Goal: Information Seeking & Learning: Understand process/instructions

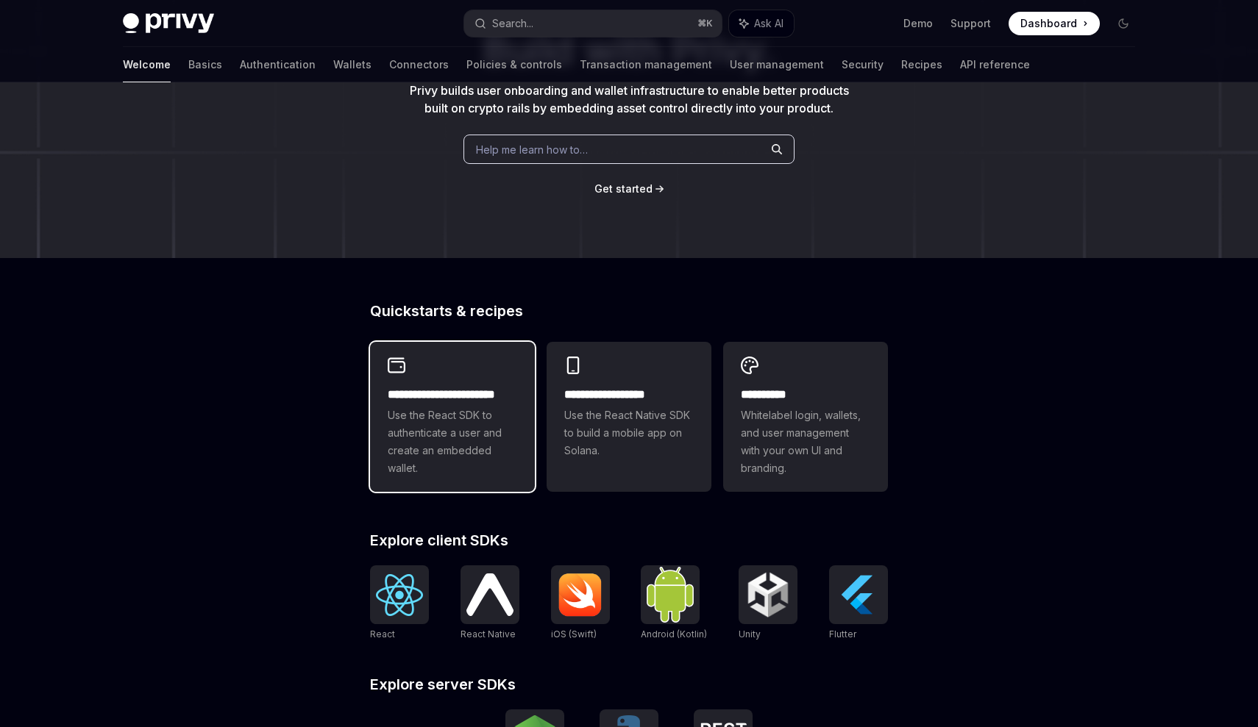
scroll to position [152, 0]
click at [420, 411] on span "Use the React SDK to authenticate a user and create an embedded wallet." at bounding box center [452, 442] width 129 height 71
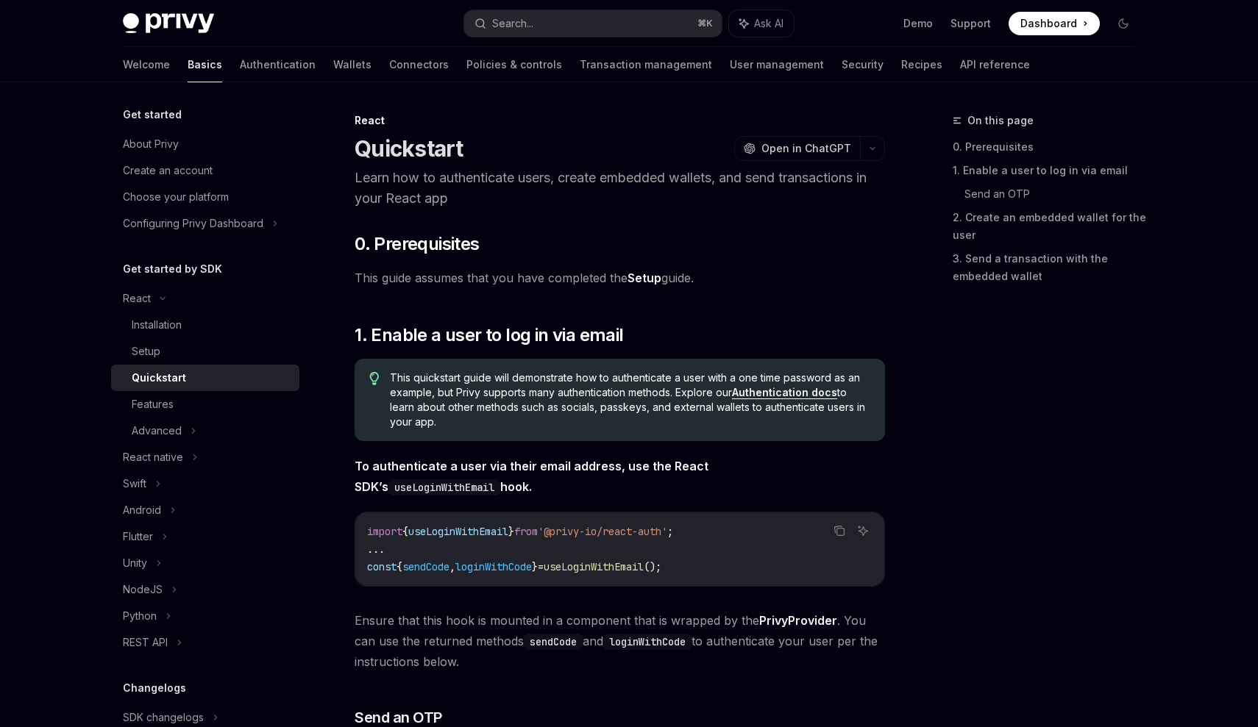
type textarea "*"
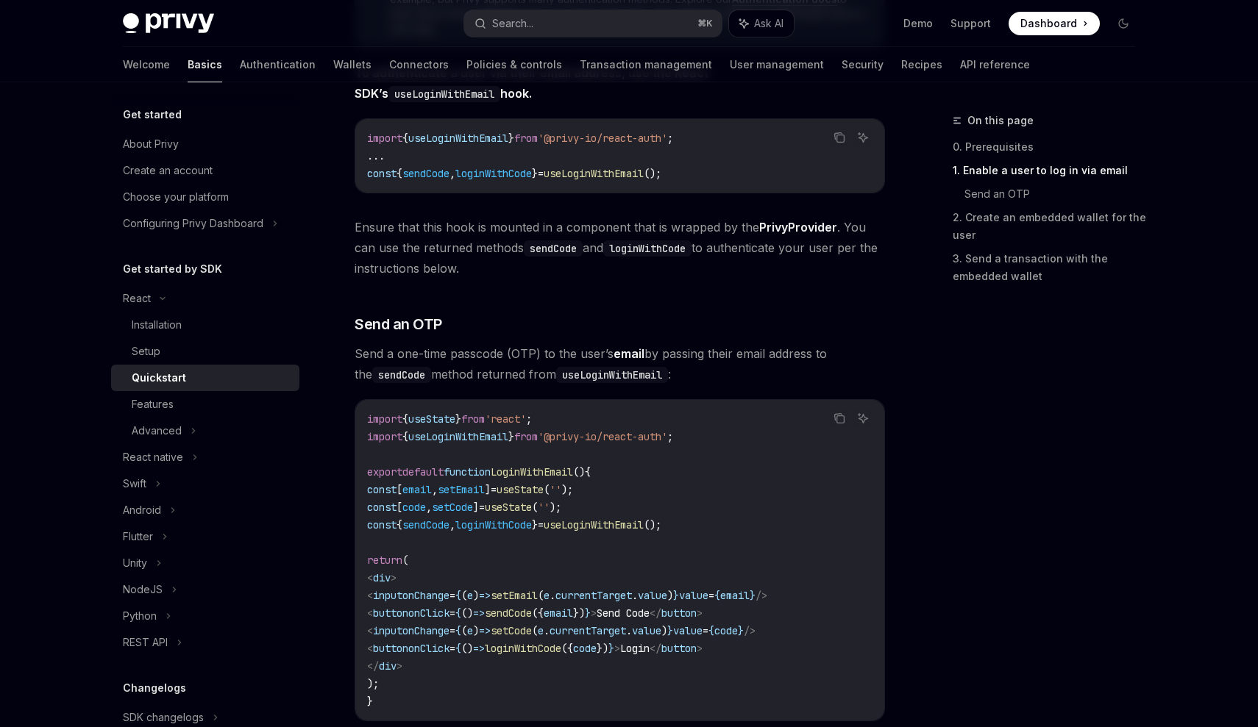
scroll to position [393, 0]
click at [1041, 31] on span at bounding box center [1053, 24] width 91 height 24
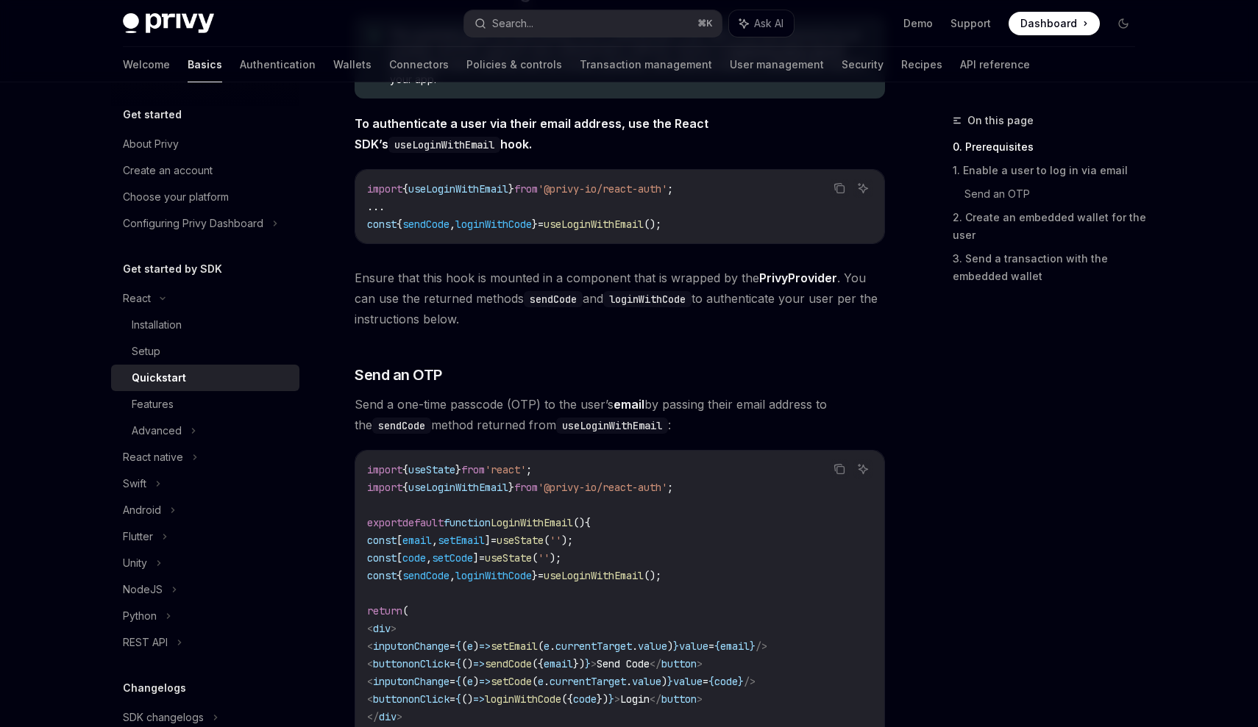
scroll to position [0, 0]
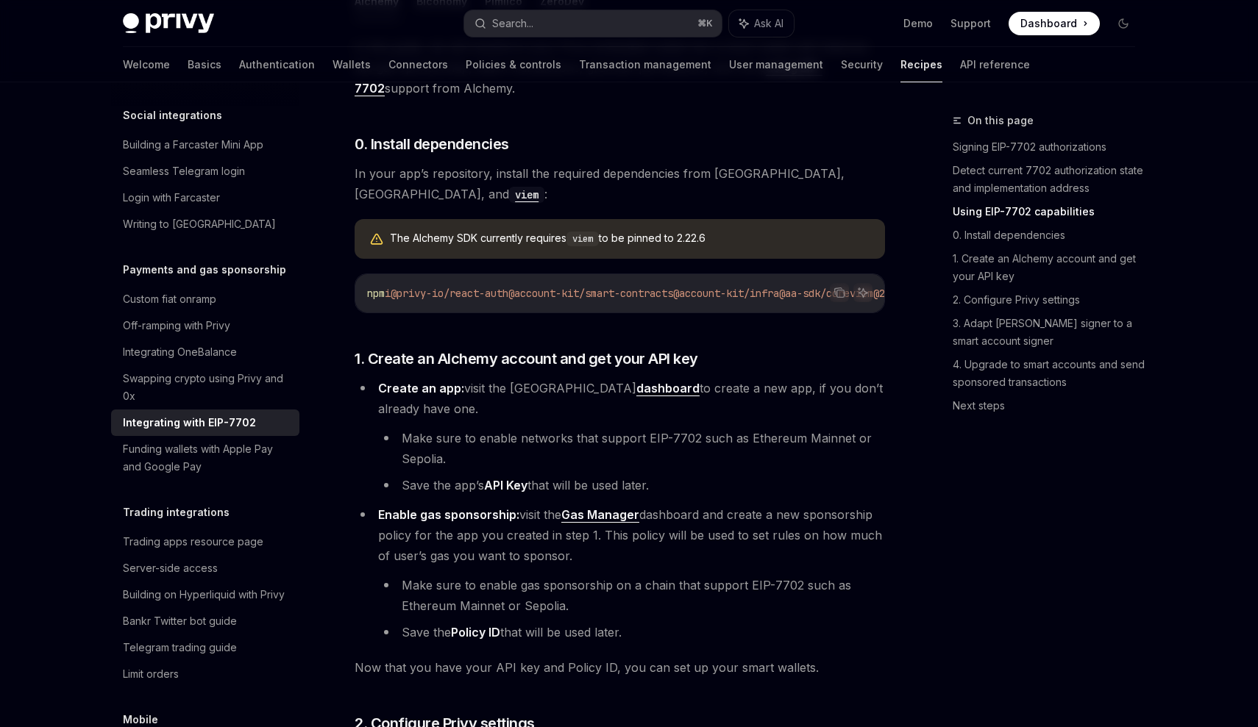
scroll to position [1156, 0]
click at [830, 289] on button "Copy the contents from the code block" at bounding box center [839, 292] width 19 height 19
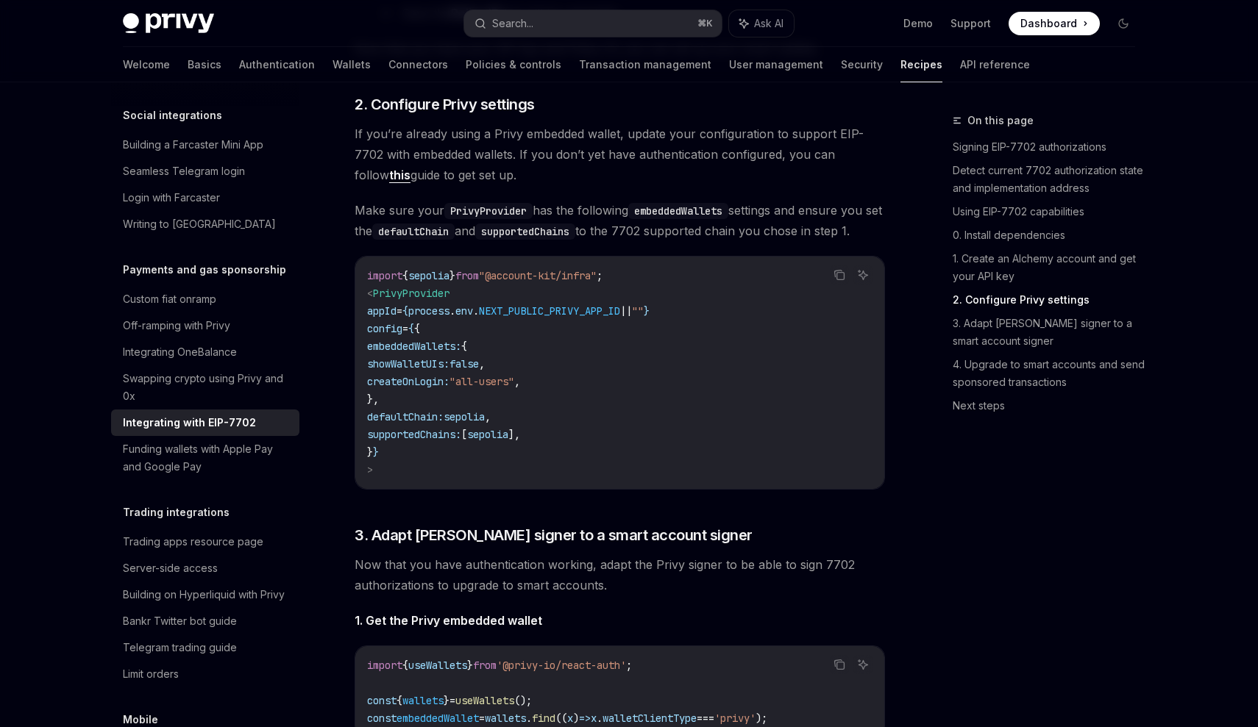
scroll to position [1776, 0]
click at [399, 300] on span "PrivyProvider" at bounding box center [411, 293] width 76 height 13
copy span "PrivyProvider"
drag, startPoint x: 430, startPoint y: 429, endPoint x: 361, endPoint y: 374, distance: 87.4
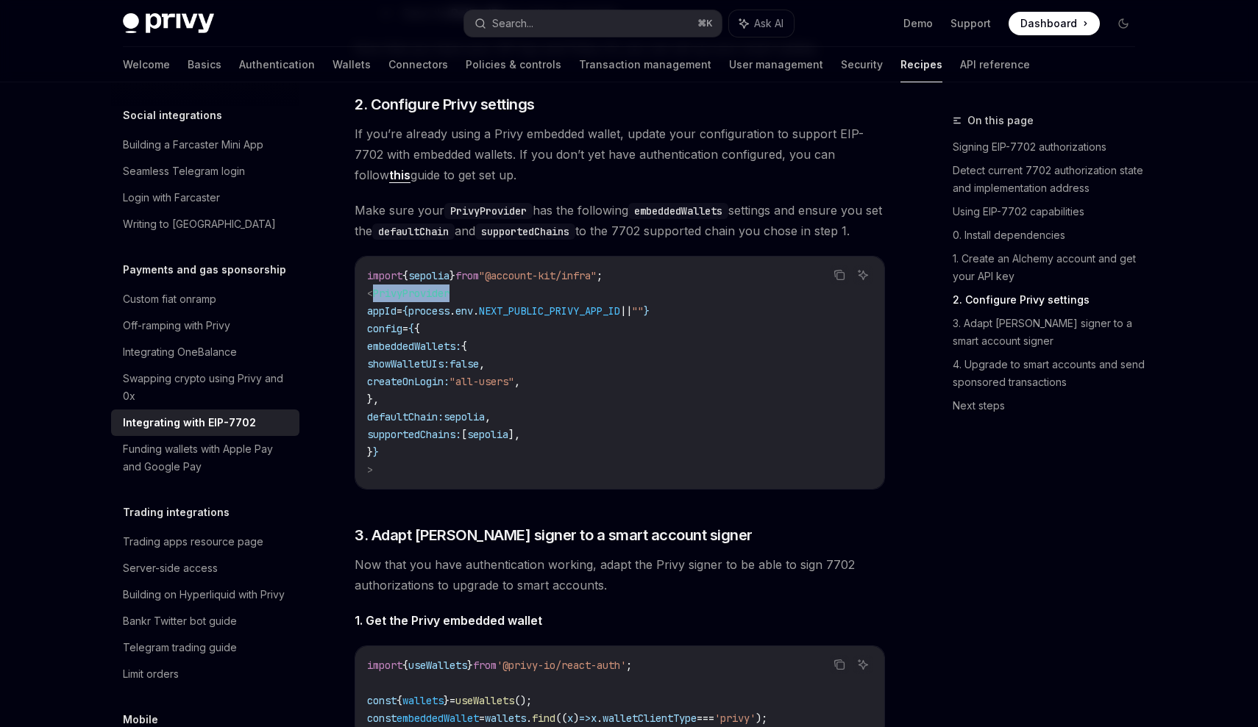
click at [361, 374] on div "import { sepolia } from "@account-kit/infra" ; < PrivyProvider appId = { proces…" at bounding box center [619, 373] width 529 height 232
copy code "embeddedWallets: { showWalletUIs: false , createOnLogin: "all-users" , },"
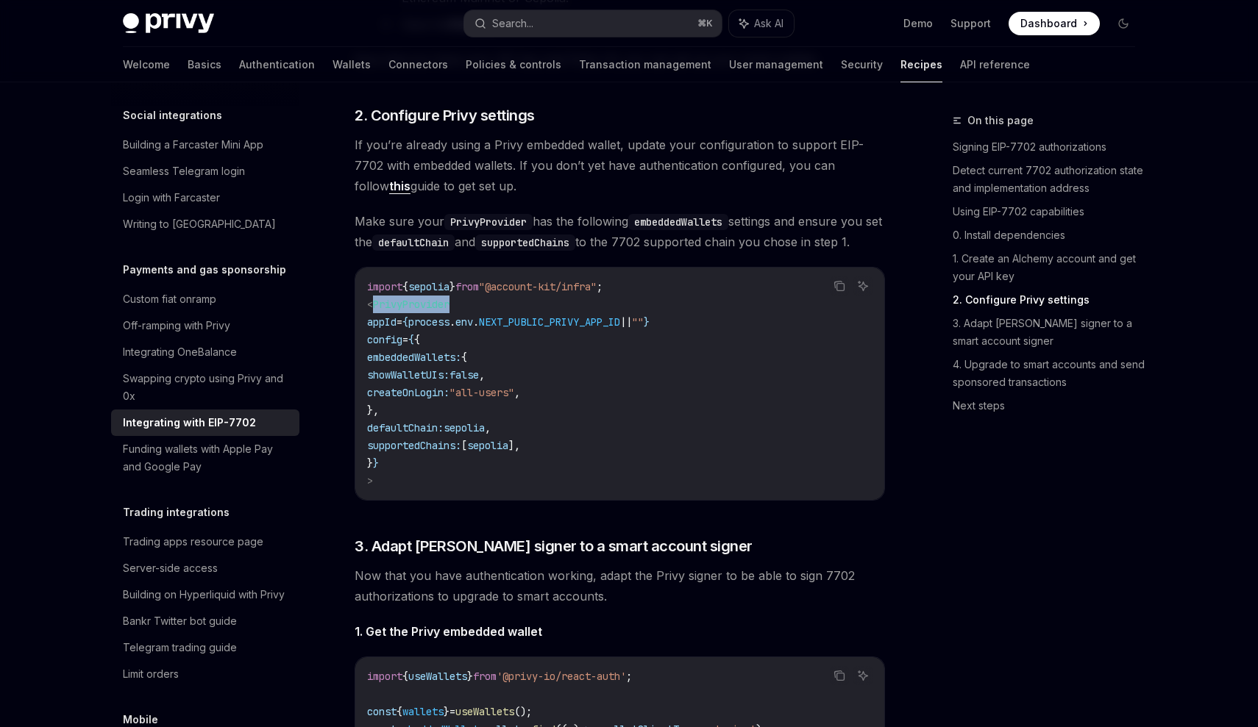
scroll to position [1762, 0]
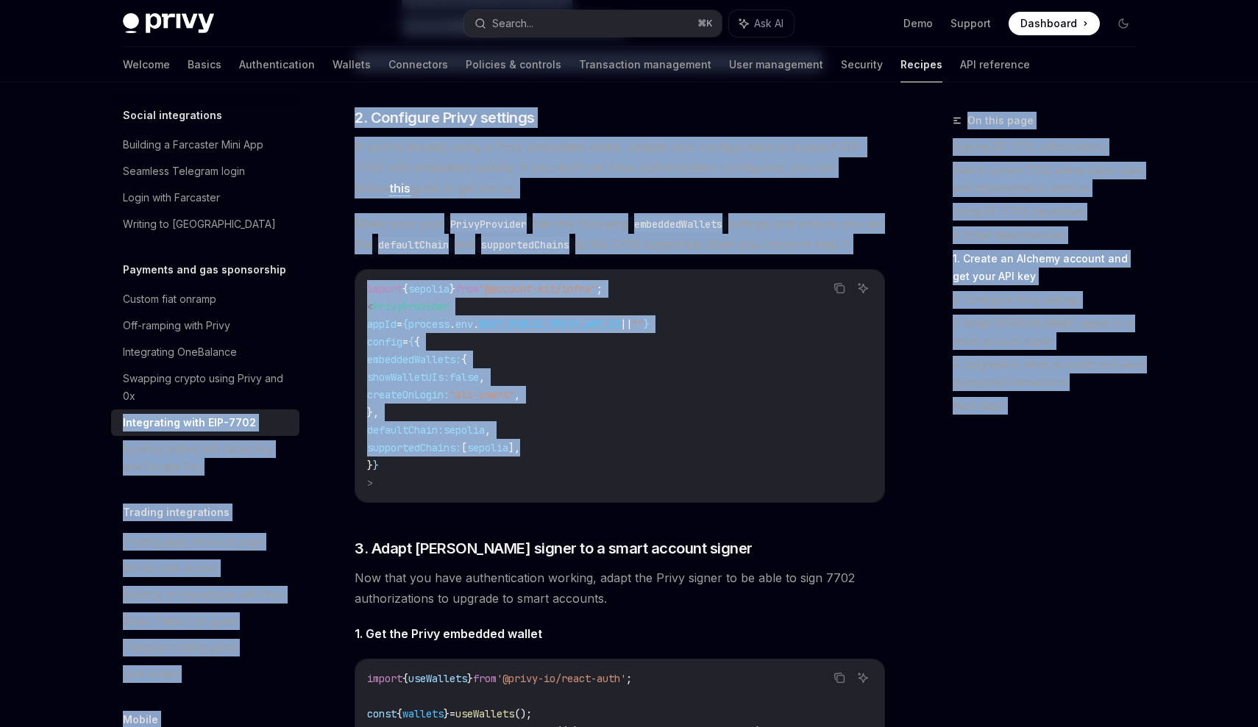
drag, startPoint x: 600, startPoint y: 478, endPoint x: 321, endPoint y: 370, distance: 299.7
click at [321, 370] on div "Overview Authentication Configure SMS login Guest accounts Use tokens from OAut…" at bounding box center [629, 259] width 1083 height 3878
click at [641, 446] on code "import { sepolia } from "@account-kit/infra" ; < PrivyProvider appId = { proces…" at bounding box center [619, 386] width 505 height 212
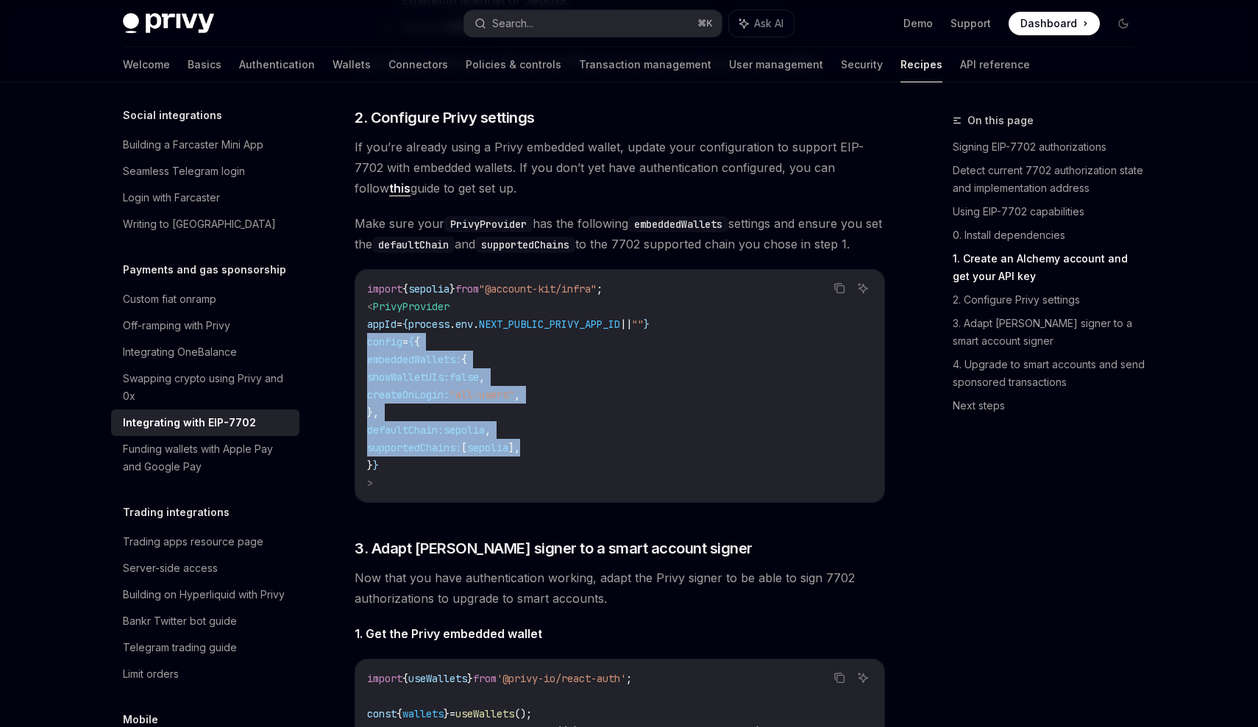
drag, startPoint x: 591, startPoint y: 474, endPoint x: 364, endPoint y: 374, distance: 248.6
click at [364, 374] on div "import { sepolia } from "@account-kit/infra" ; < PrivyProvider appId = { proces…" at bounding box center [619, 386] width 529 height 232
copy code "config = { { embeddedWallets: { showWalletUIs: false , createOnLogin: "all-user…"
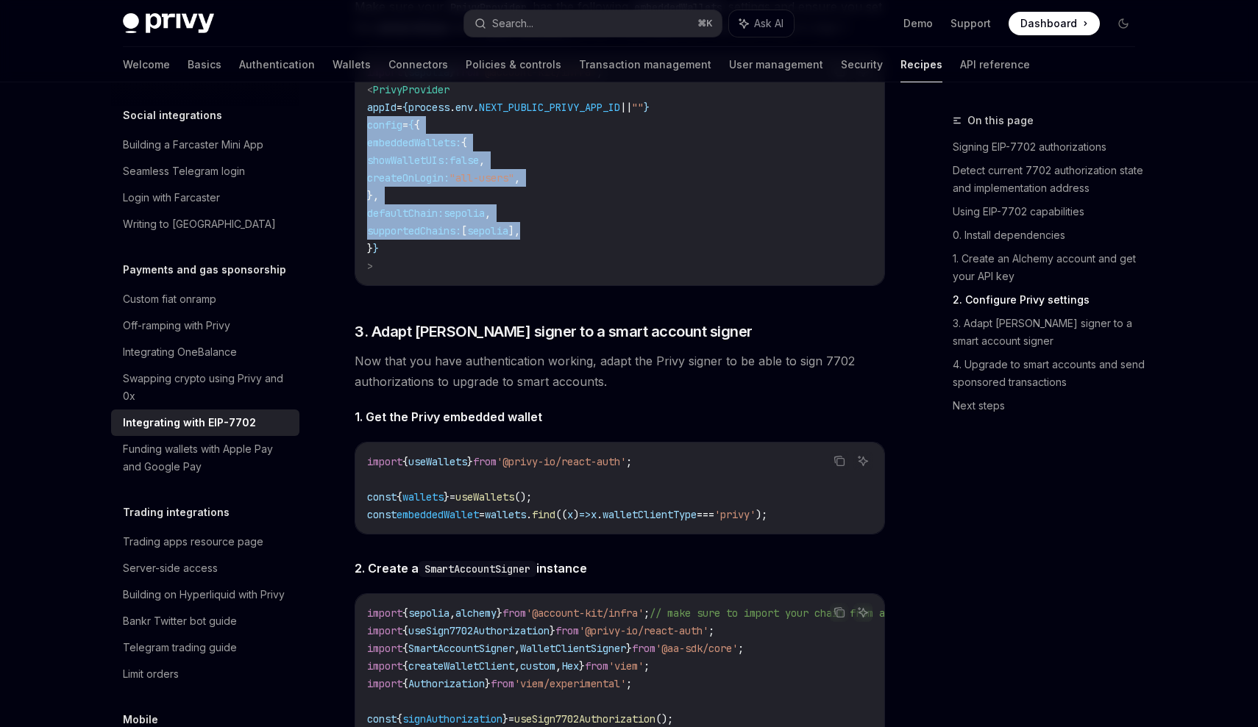
scroll to position [1998, 0]
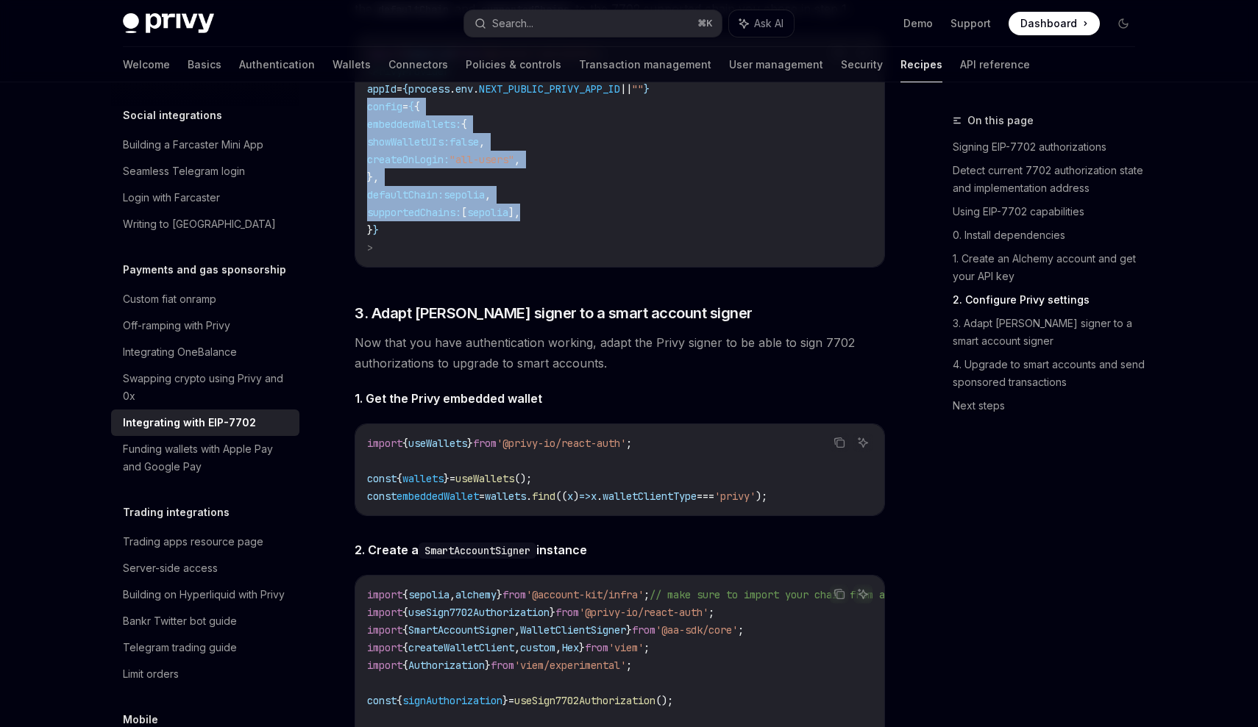
click at [558, 374] on span "Now that you have authentication working, adapt the Privy signer to be able to …" at bounding box center [620, 352] width 530 height 41
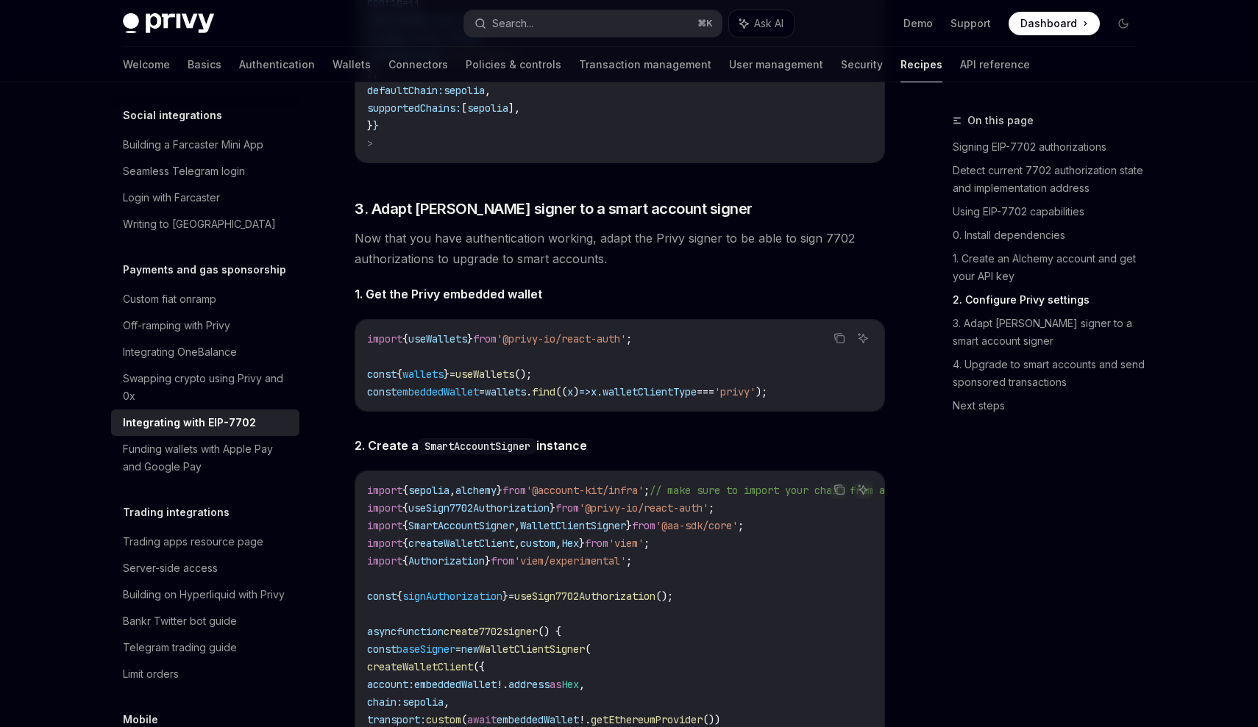
scroll to position [2103, 0]
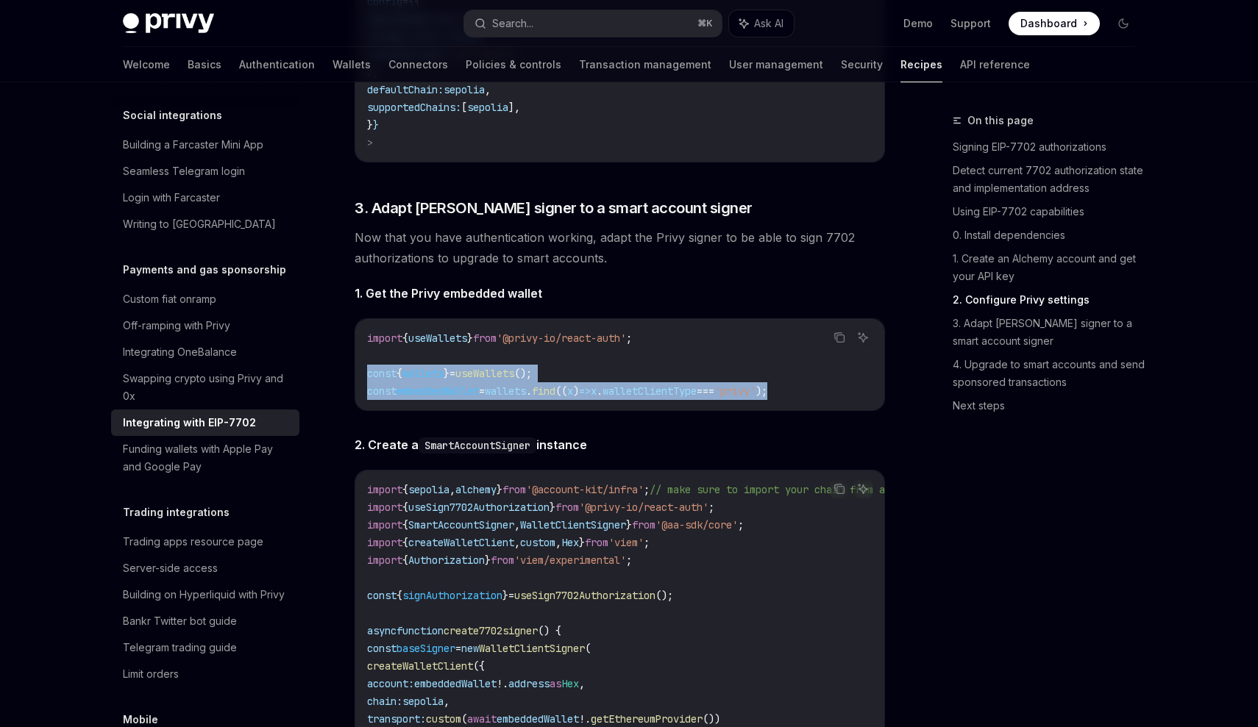
drag, startPoint x: 844, startPoint y: 420, endPoint x: 357, endPoint y: 396, distance: 487.5
click at [357, 396] on div "import { useWallets } from '@privy-io/react-auth' ; const { wallets } = useWall…" at bounding box center [619, 364] width 529 height 91
copy code "const { wallets } = useWallets (); const embeddedWallet = wallets . find (( x )…"
click at [455, 398] on span "embeddedWallet" at bounding box center [437, 391] width 82 height 13
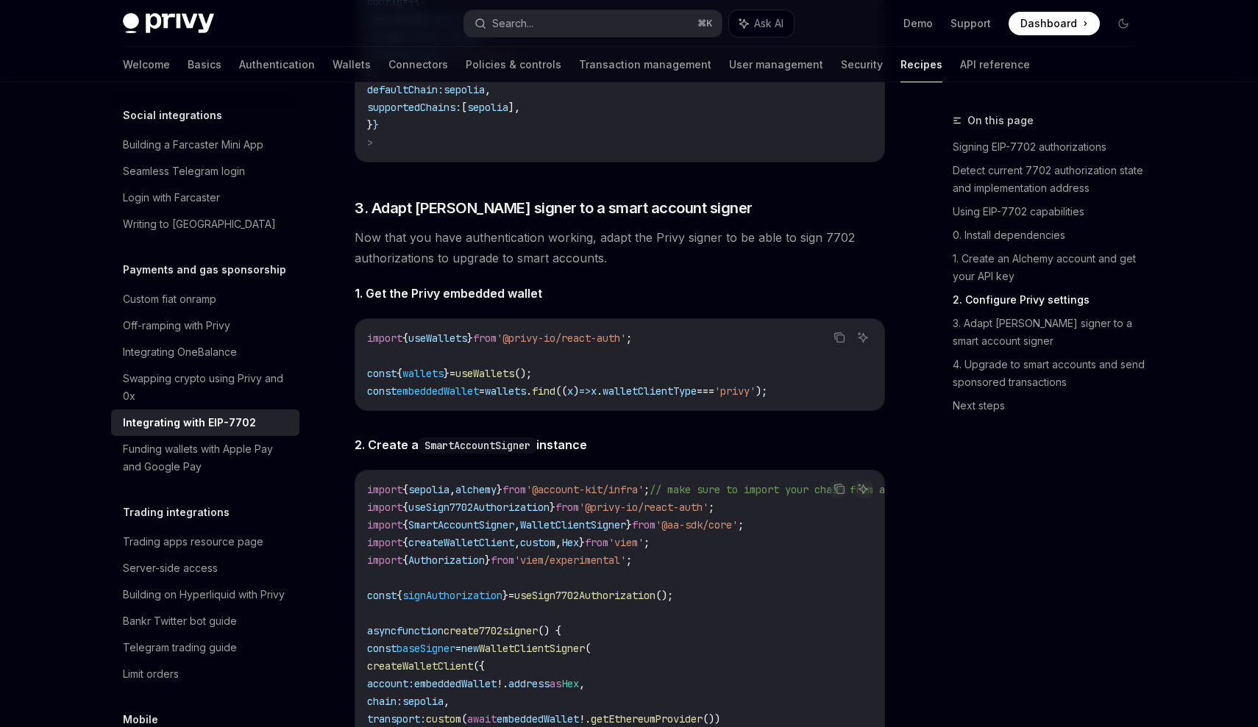
click at [455, 398] on span "embeddedWallet" at bounding box center [437, 391] width 82 height 13
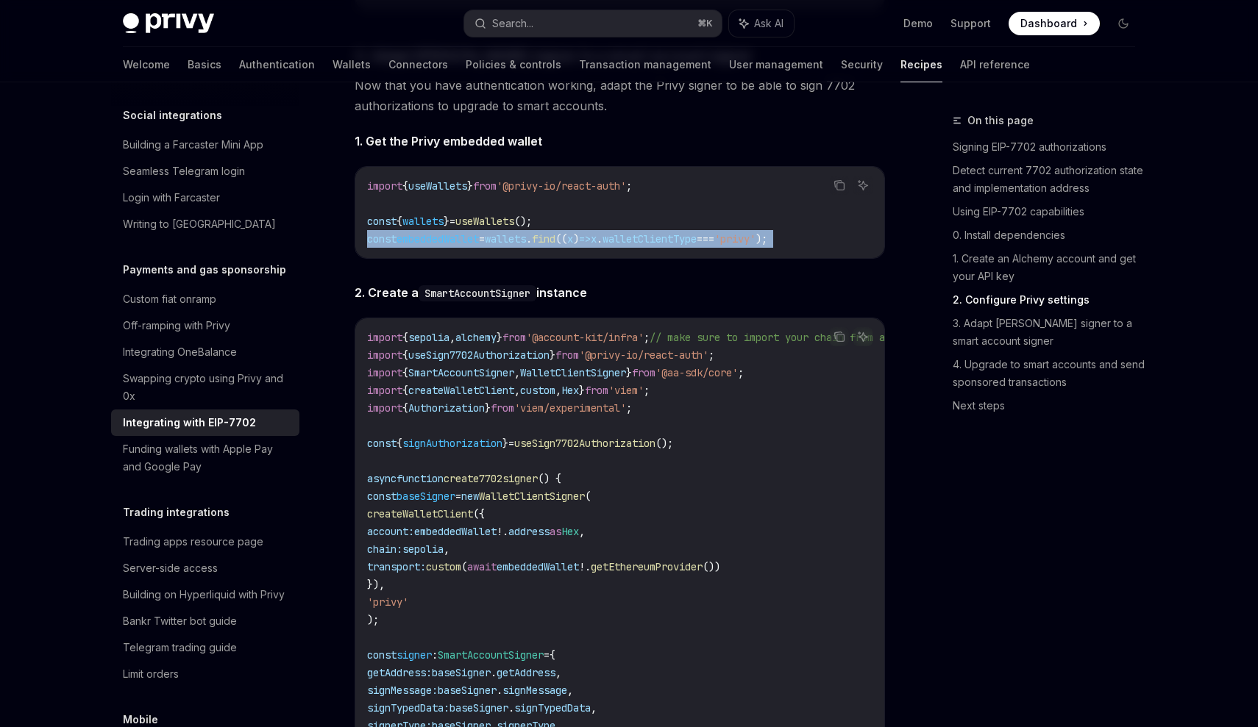
scroll to position [2211, 0]
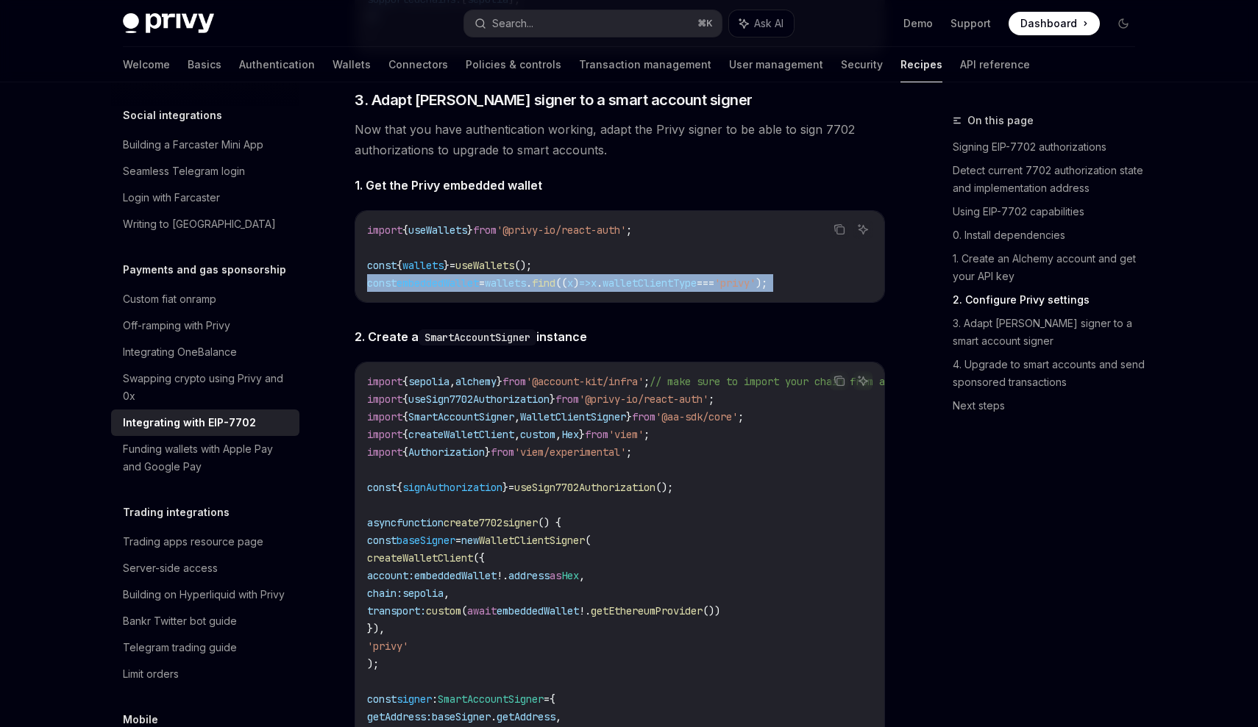
click at [407, 275] on code "import { useWallets } from '@privy-io/react-auth' ; const { wallets } = useWall…" at bounding box center [619, 256] width 505 height 71
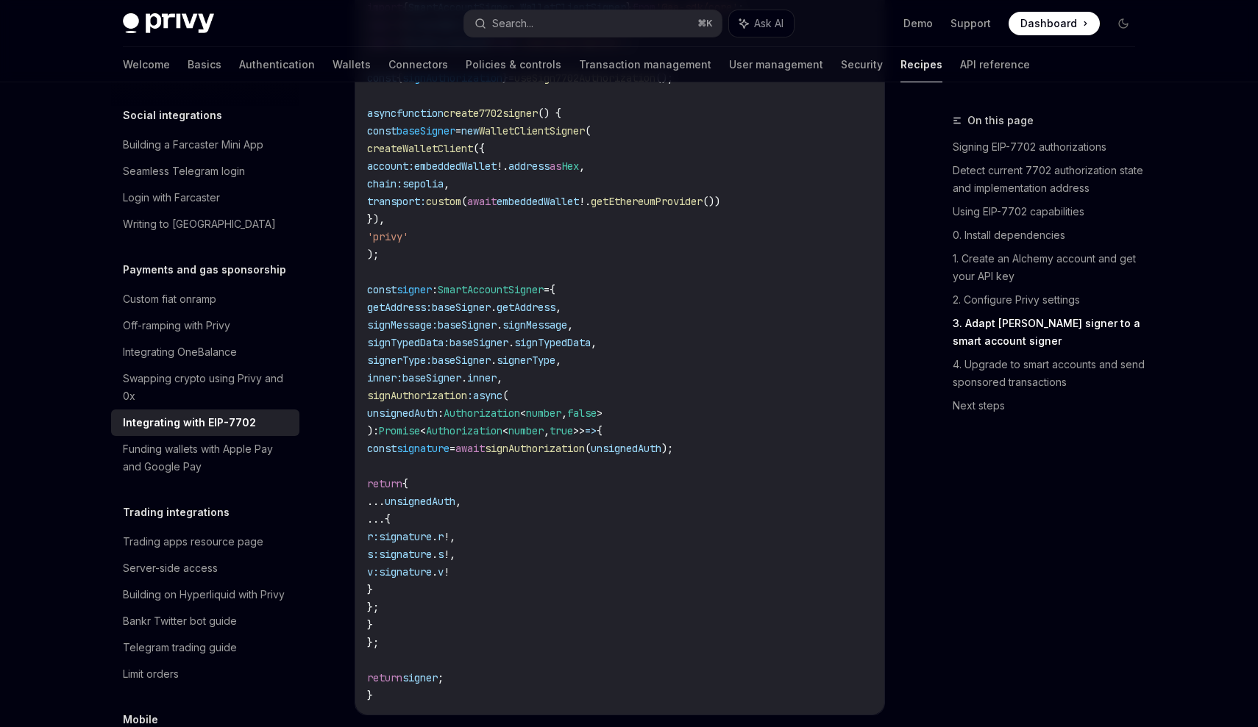
scroll to position [2647, 0]
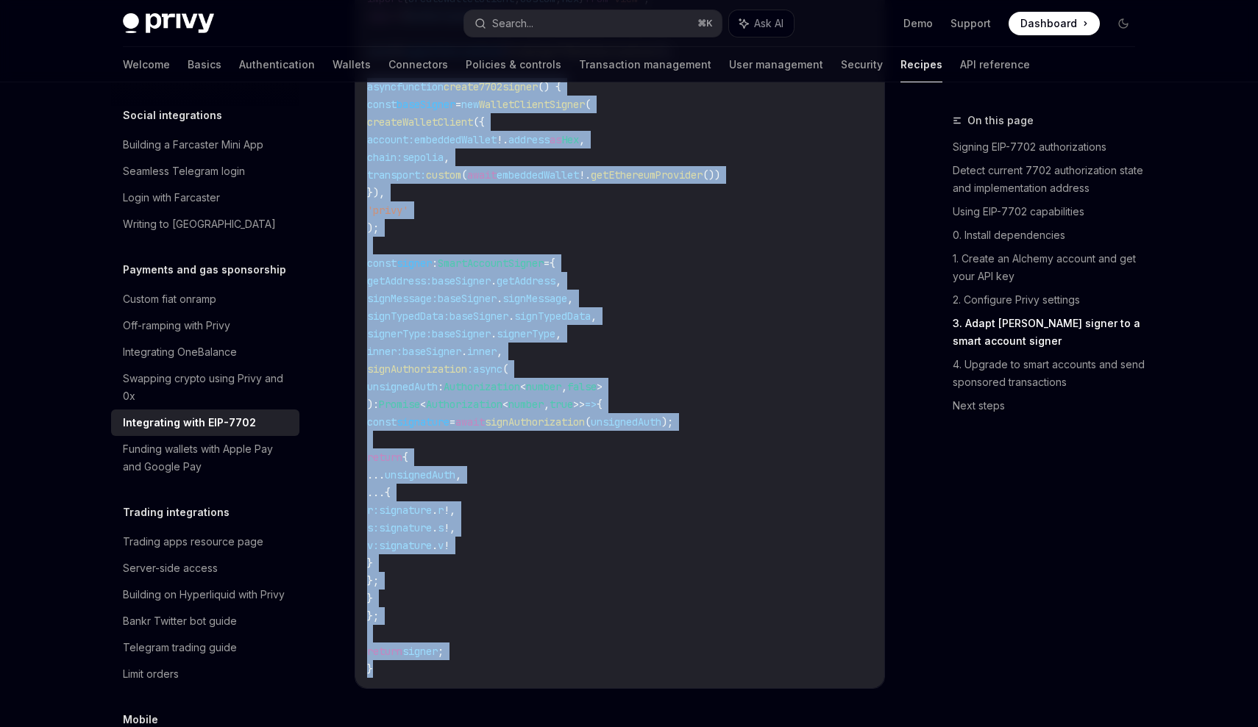
drag, startPoint x: 407, startPoint y: 697, endPoint x: 366, endPoint y: 118, distance: 580.3
click at [366, 118] on div "import { sepolia , alchemy } from '@account-kit/infra' ; // make sure to import…" at bounding box center [619, 307] width 529 height 762
copy code "async function create7702signer () { const baseSigner = new WalletClientSigner …"
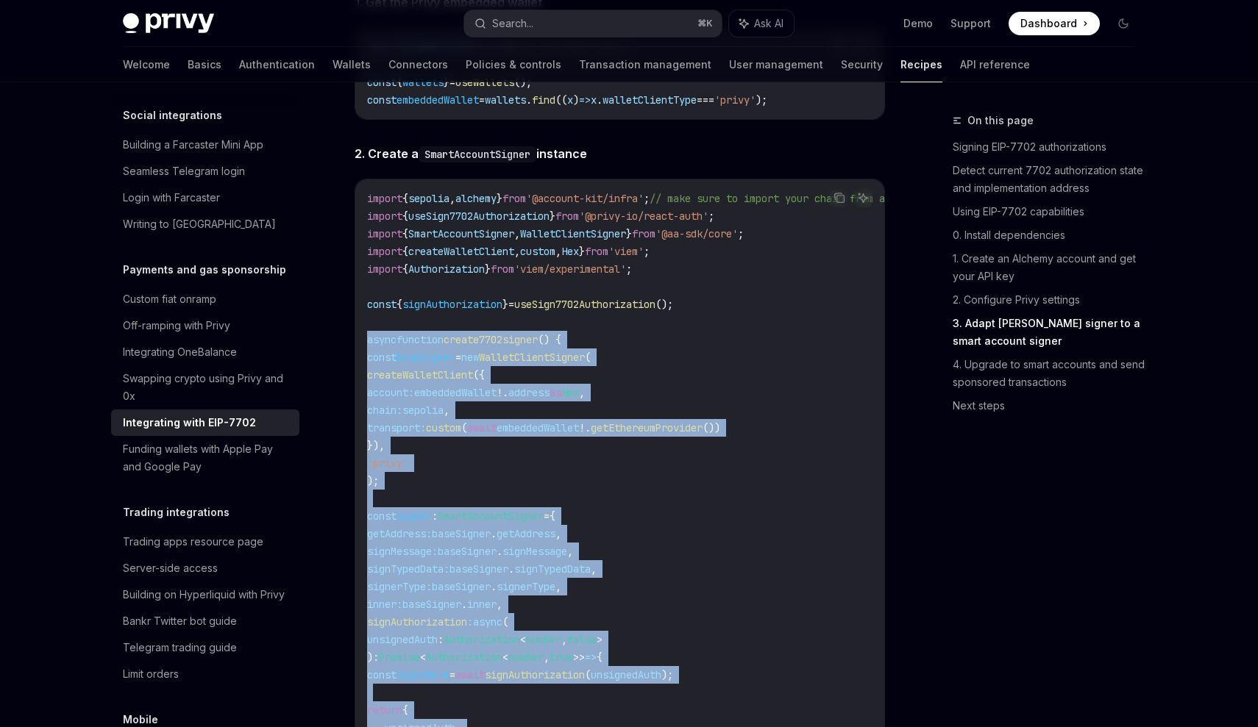
scroll to position [2391, 0]
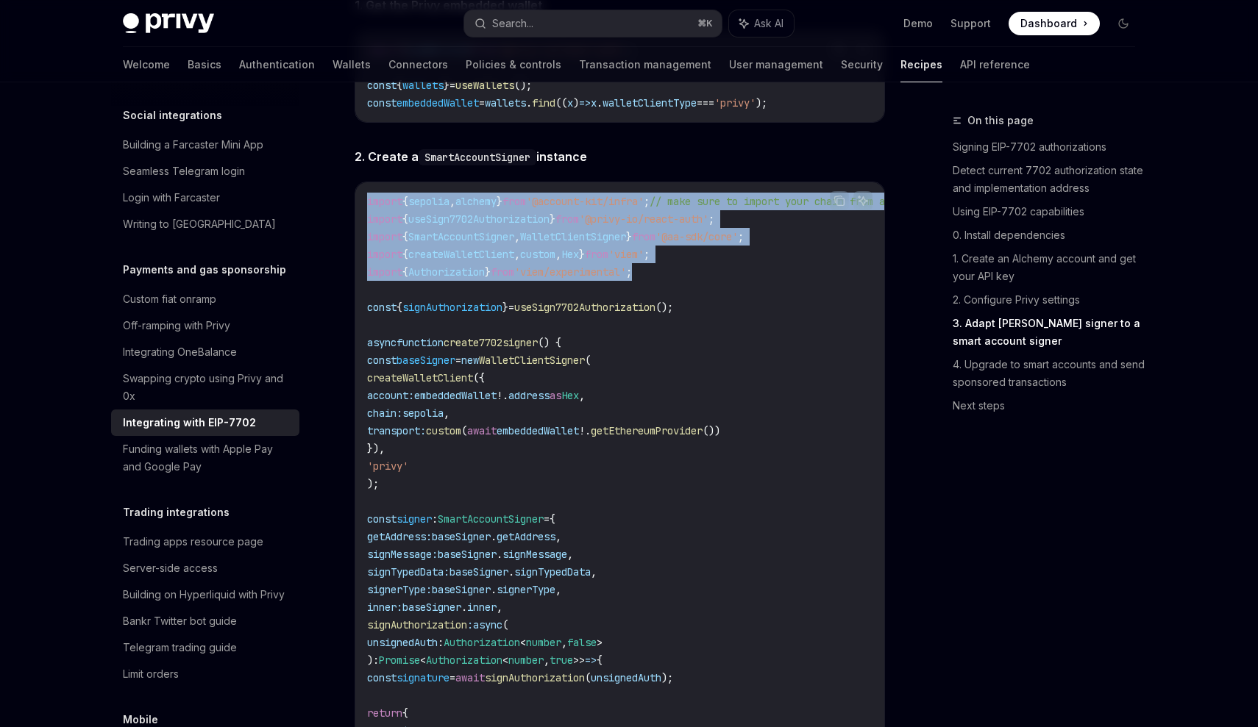
drag, startPoint x: 726, startPoint y: 302, endPoint x: 368, endPoint y: 211, distance: 369.6
click at [368, 210] on div "import { sepolia , alchemy } from '@account-kit/infra' ; // make sure to import…" at bounding box center [619, 563] width 529 height 762
copy code "import { sepolia , alchemy } from '@account-kit/infra' ; // make sure to import…"
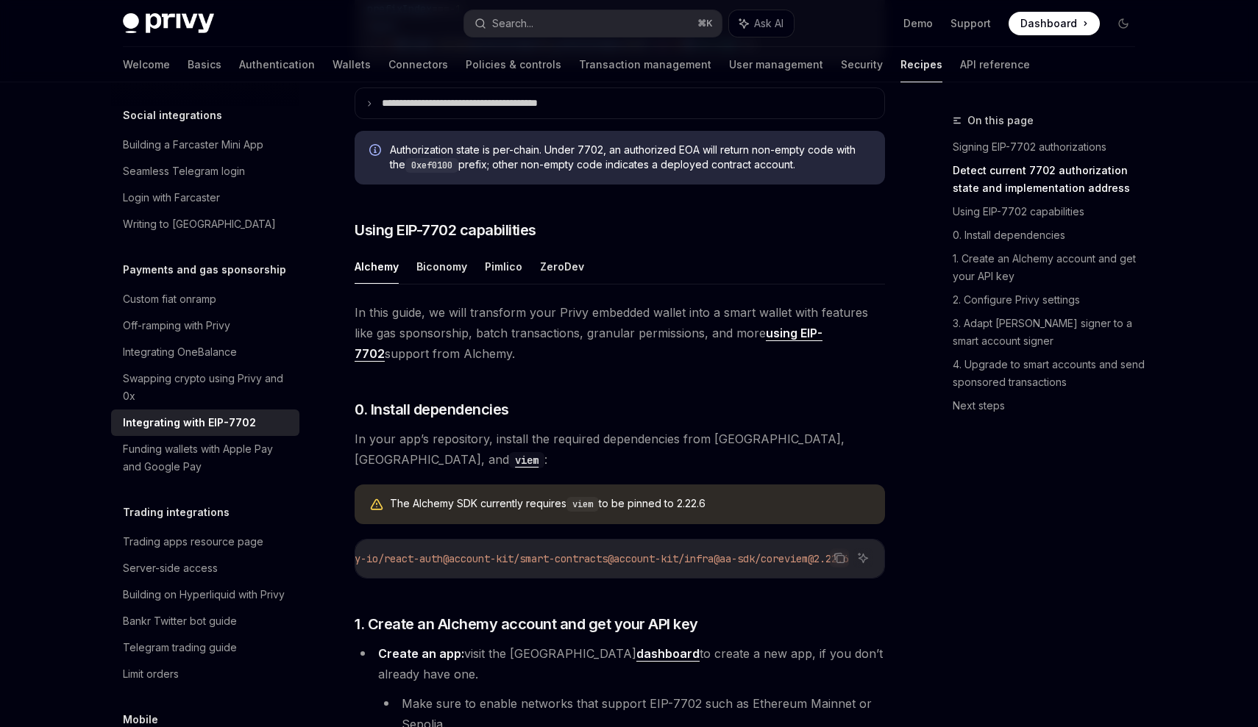
scroll to position [891, 0]
drag, startPoint x: 694, startPoint y: 560, endPoint x: 777, endPoint y: 560, distance: 83.1
click at [777, 560] on span "npm i @privy-io/react-auth @account-kit/smart-contracts @account-kit/infra @aa-…" at bounding box center [575, 558] width 547 height 13
copy span "@aa-sdk/core"
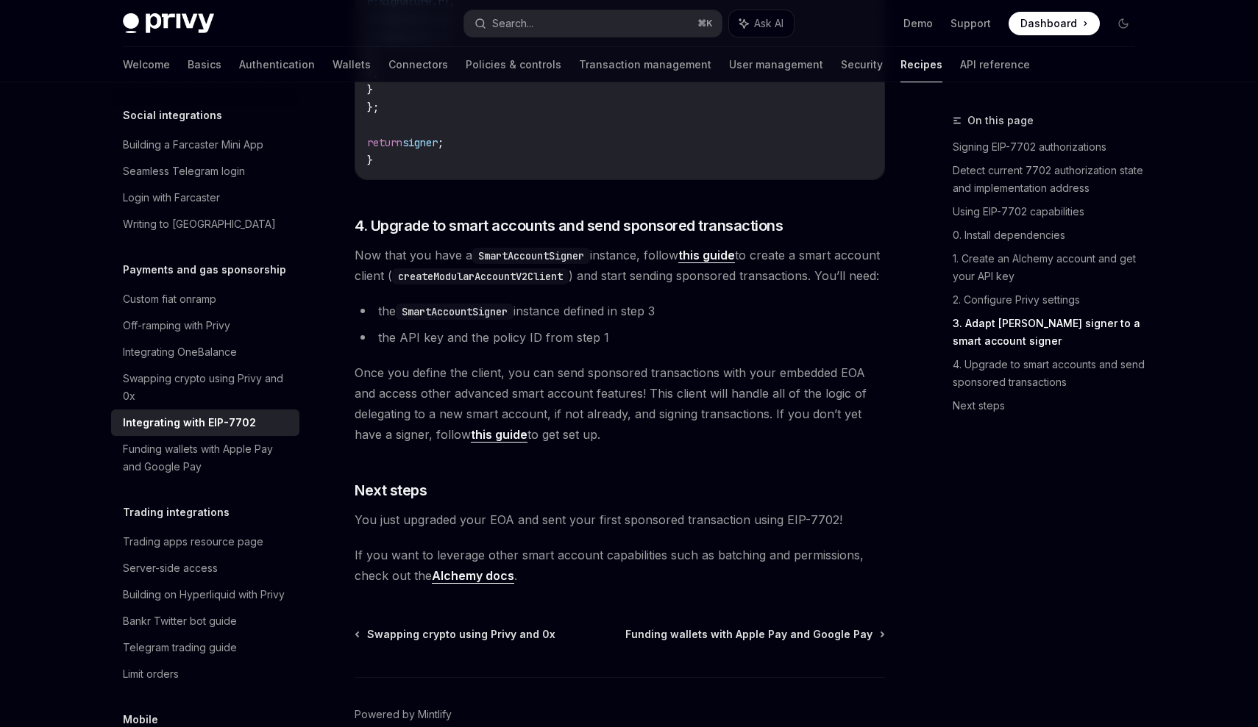
scroll to position [3239, 0]
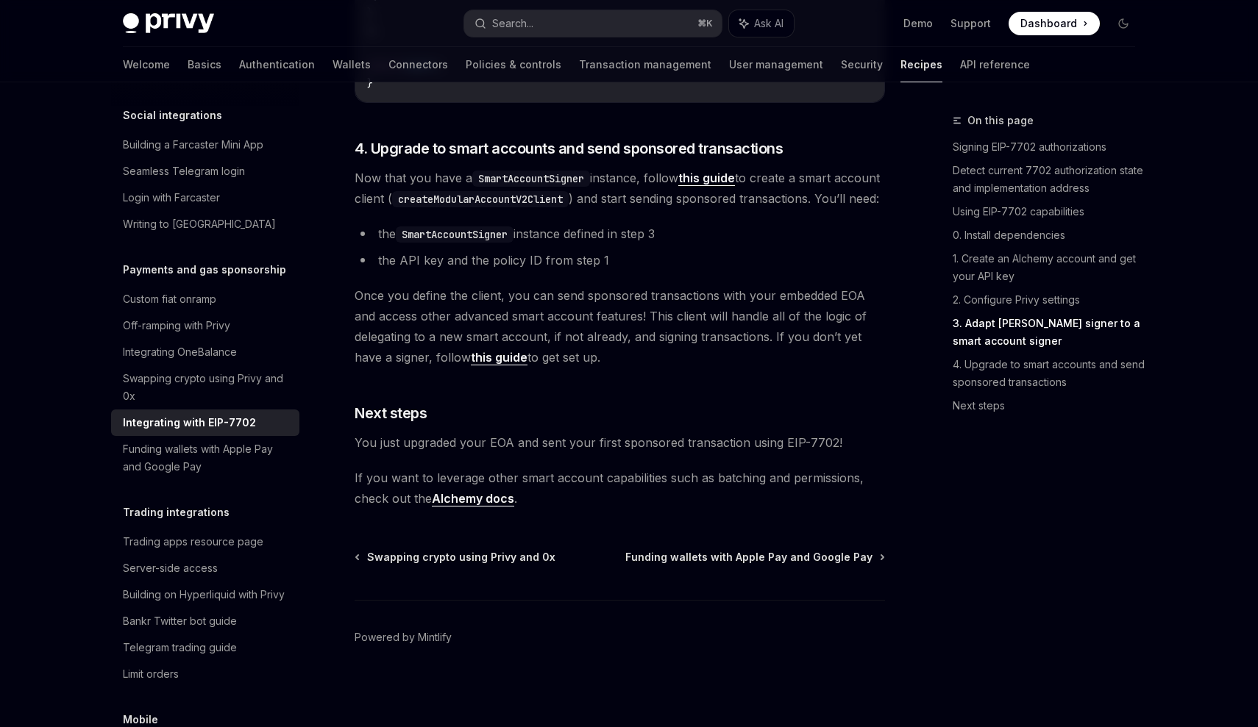
click at [727, 186] on link "this guide" at bounding box center [706, 178] width 57 height 15
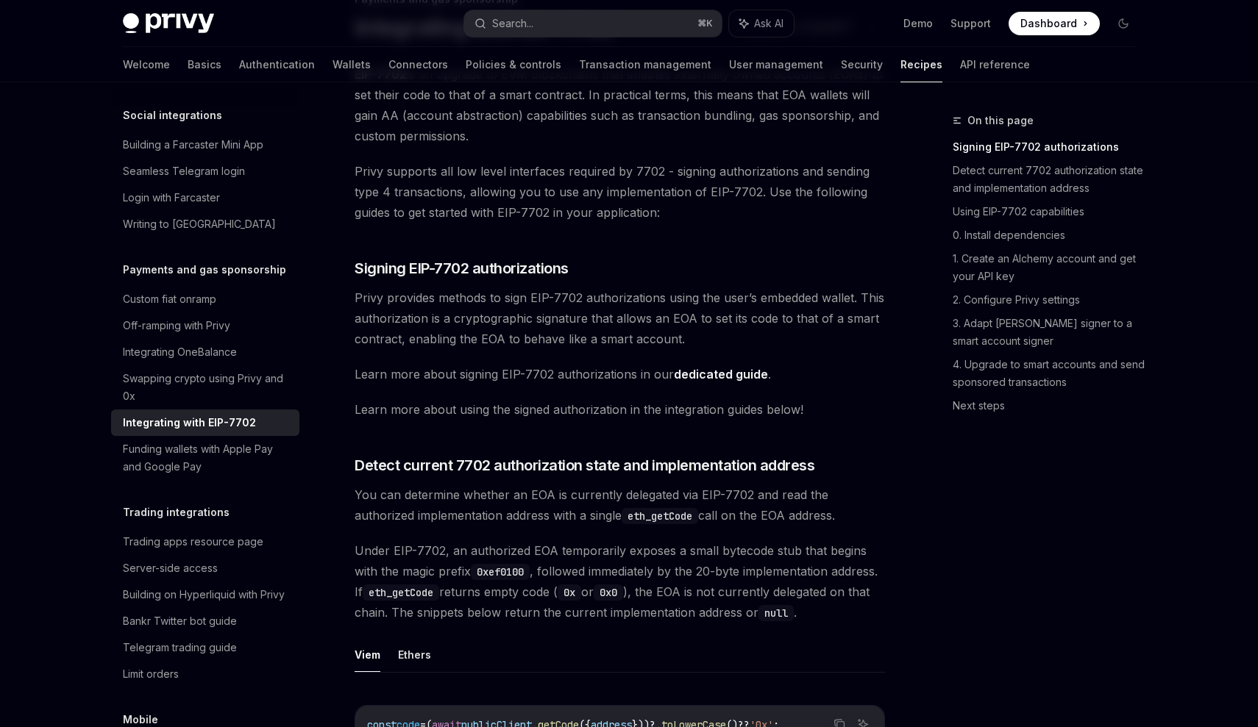
scroll to position [127, 0]
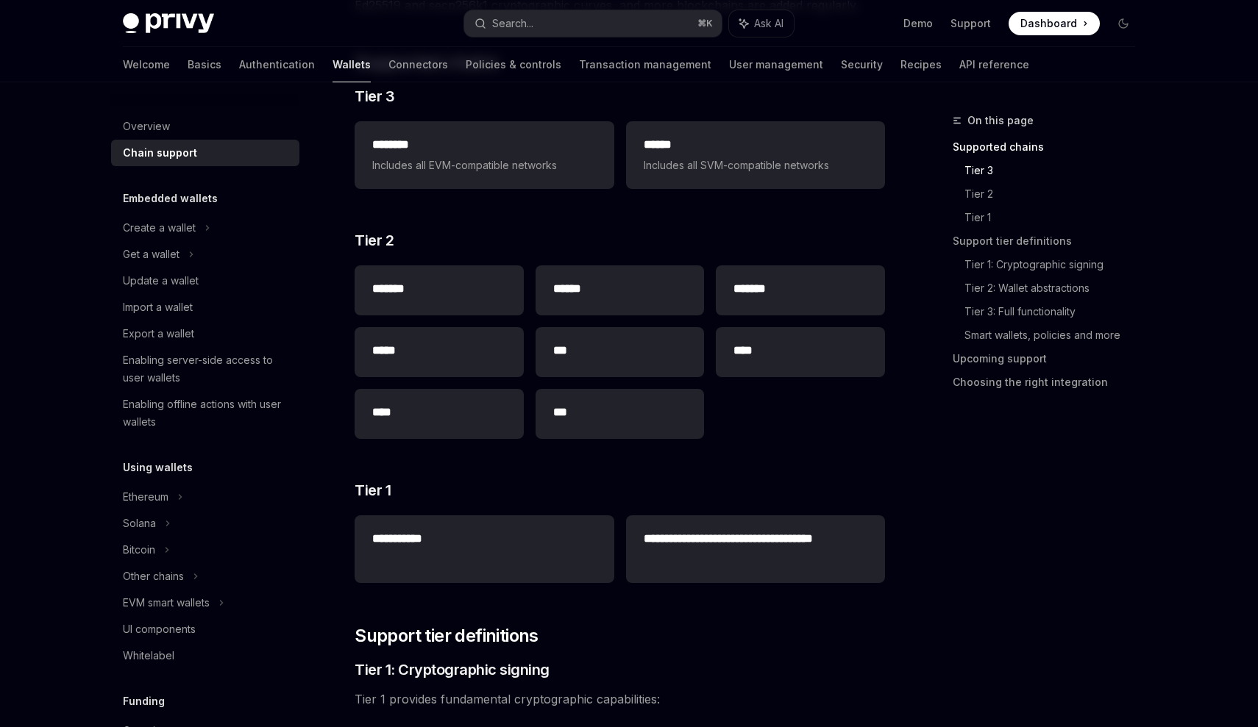
scroll to position [101, 0]
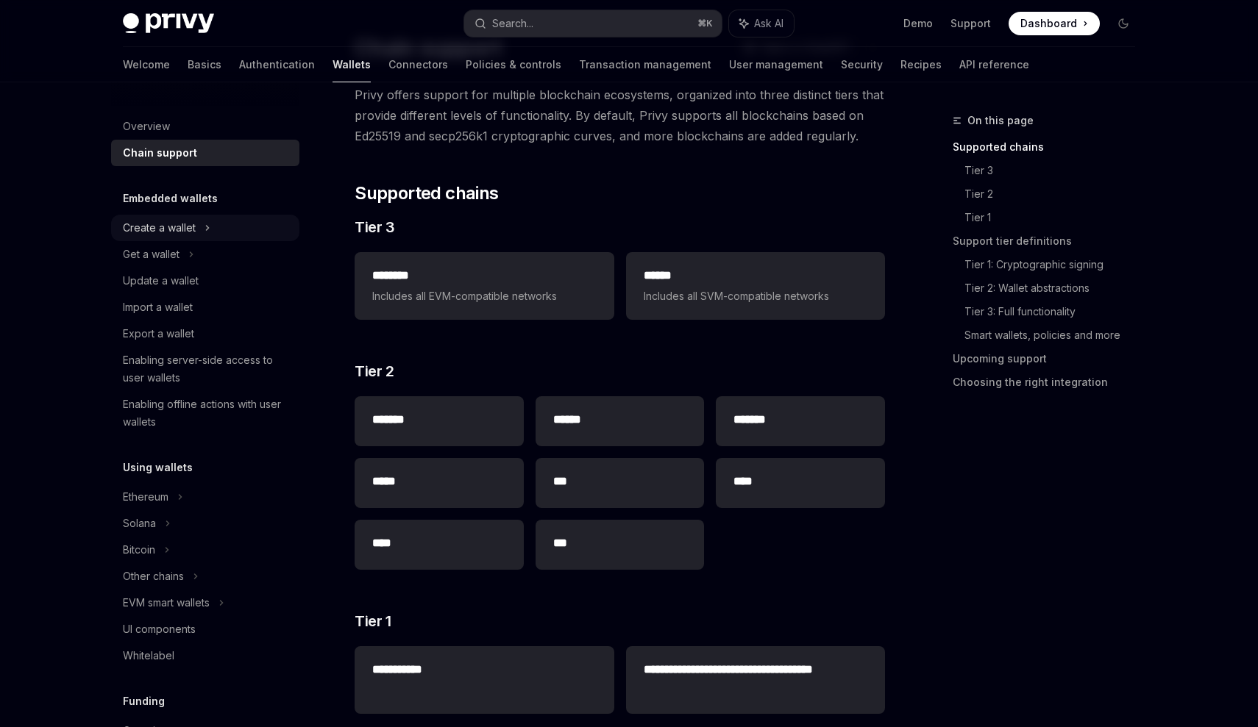
click at [212, 240] on div "Create a wallet" at bounding box center [205, 228] width 188 height 26
type textarea "*"
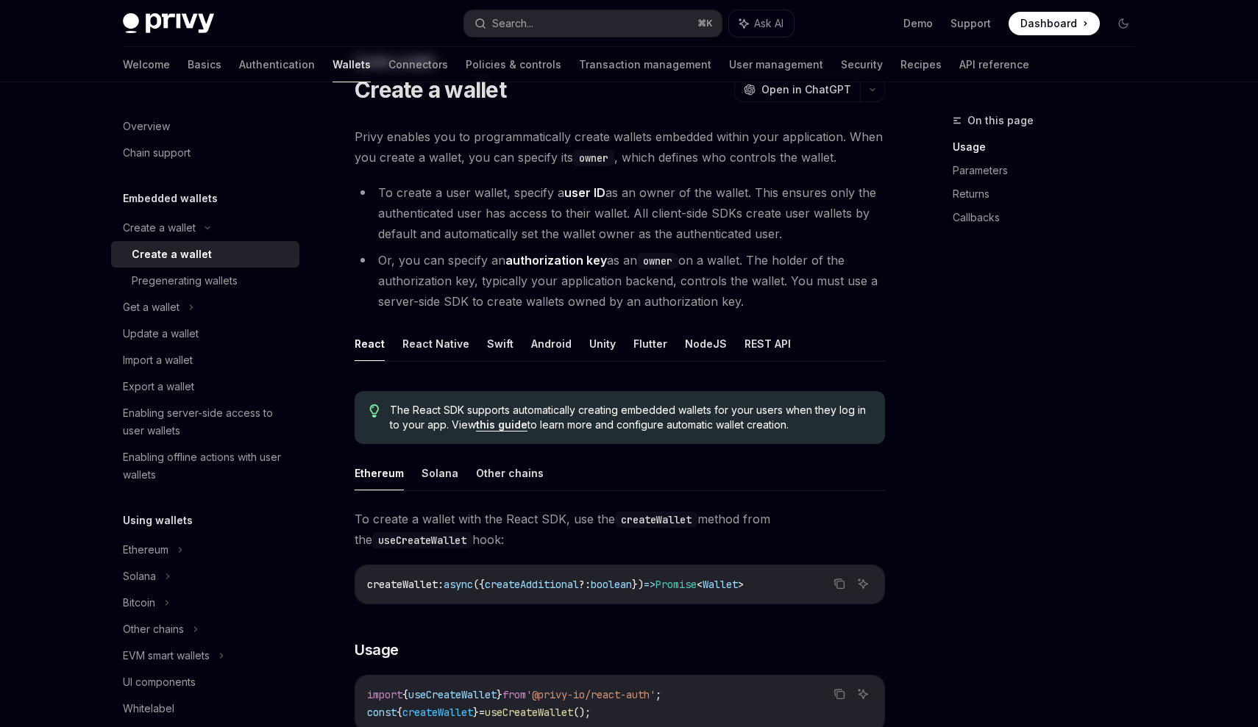
scroll to position [93, 0]
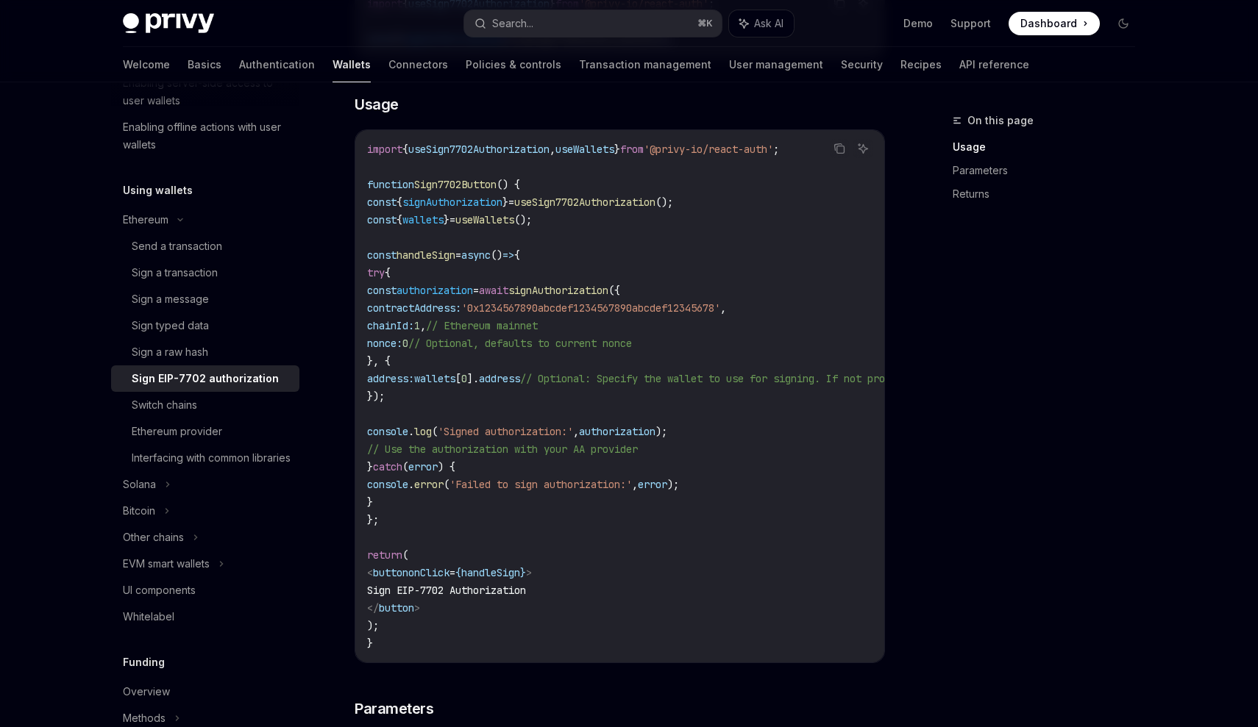
scroll to position [519, 0]
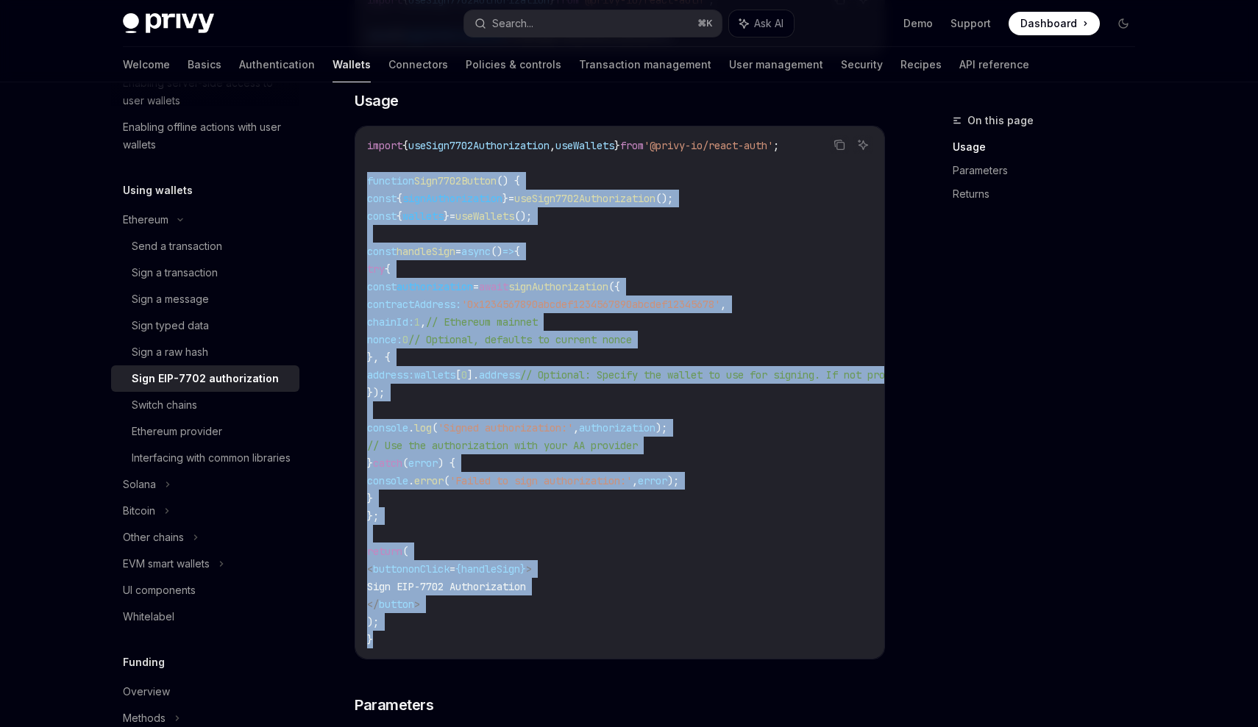
drag, startPoint x: 389, startPoint y: 587, endPoint x: 355, endPoint y: 173, distance: 415.5
click at [355, 173] on div "Copy Ask AI import { useSign7702Authorization , useWallets } from '@privy-io/re…" at bounding box center [620, 393] width 530 height 534
copy code "function Sign7702Button () { const { signAuthorization } = useSign7702Authoriza…"
click at [683, 332] on code "import { useSign7702Authorization , useWallets } from '@privy-io/react-auth' ; …" at bounding box center [752, 393] width 771 height 512
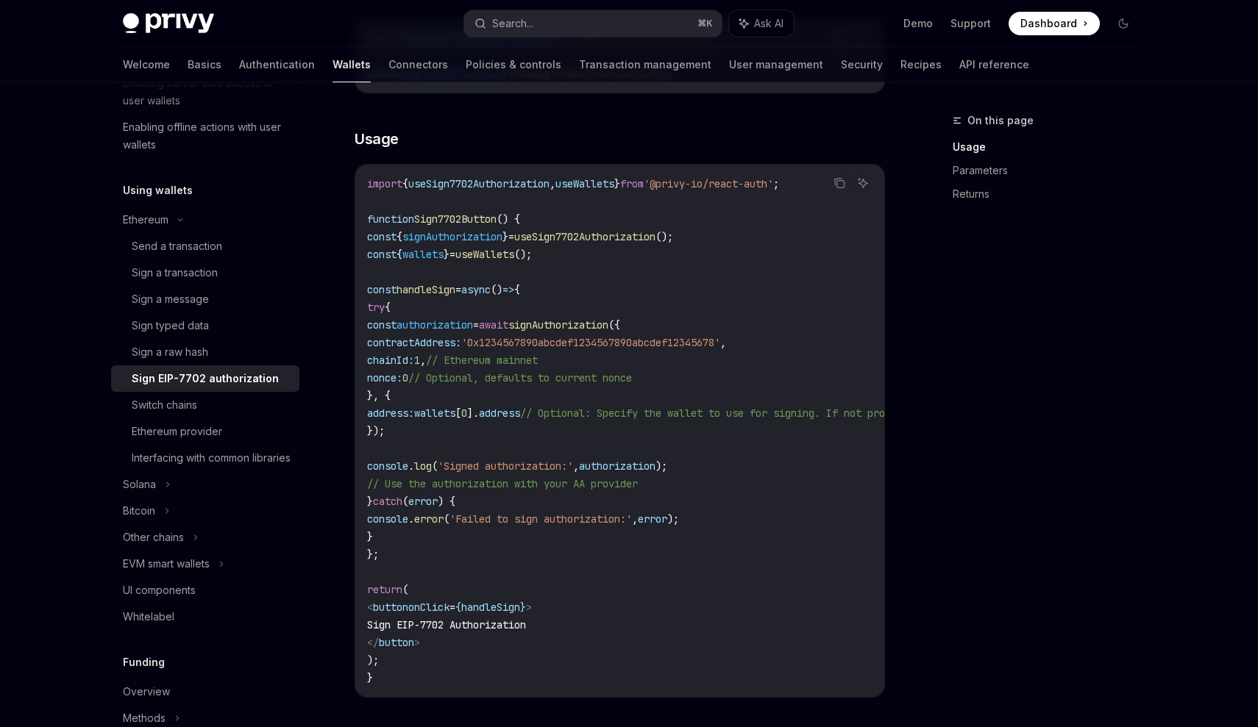
scroll to position [474, 0]
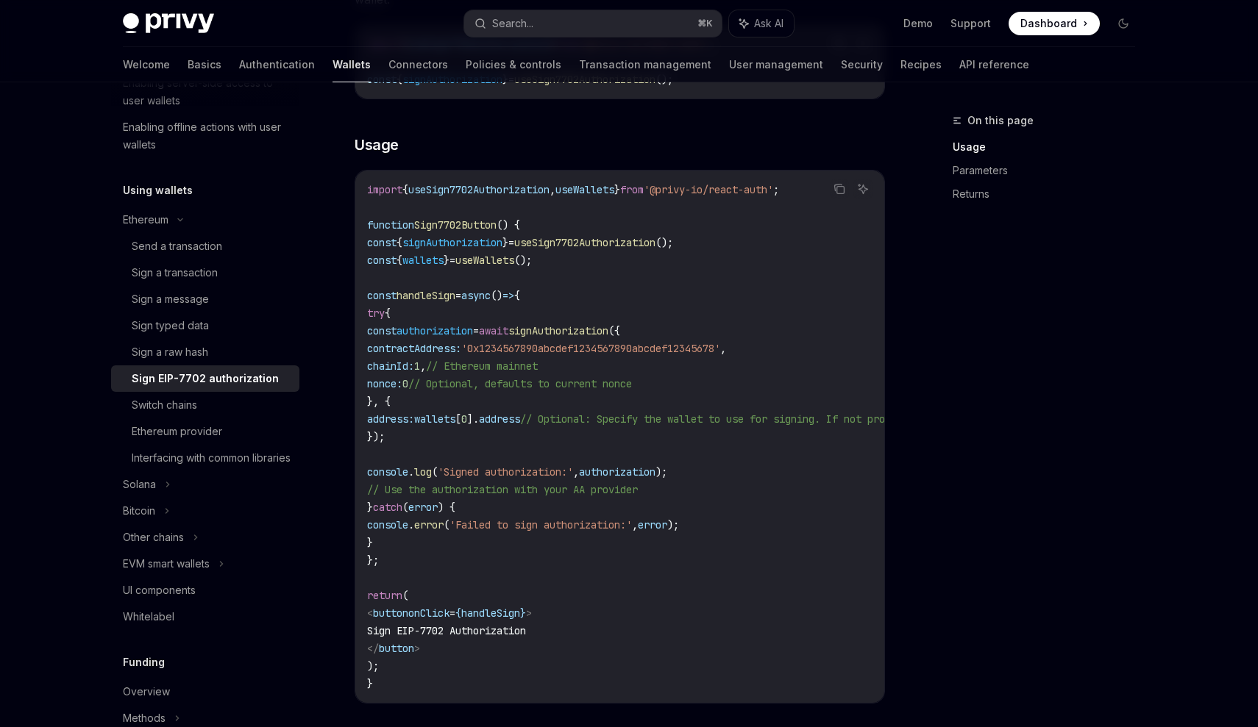
click at [608, 333] on span "signAuthorization" at bounding box center [558, 330] width 100 height 13
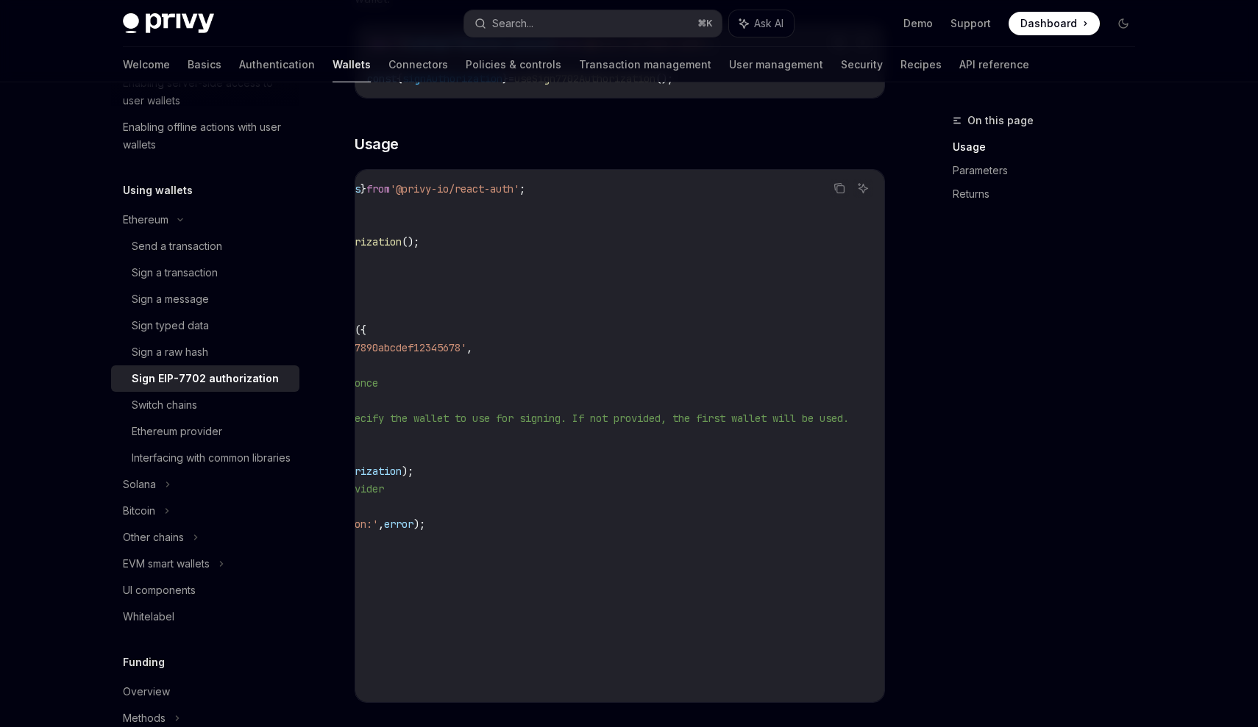
scroll to position [0, 402]
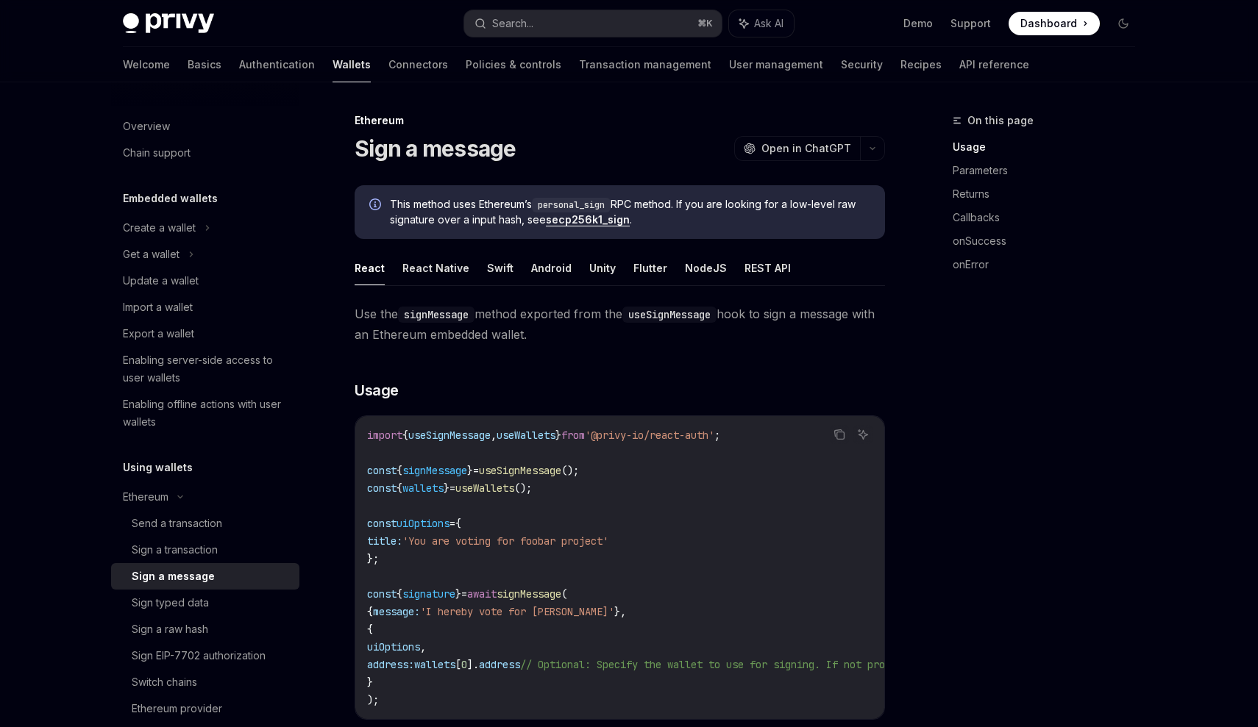
type textarea "*"
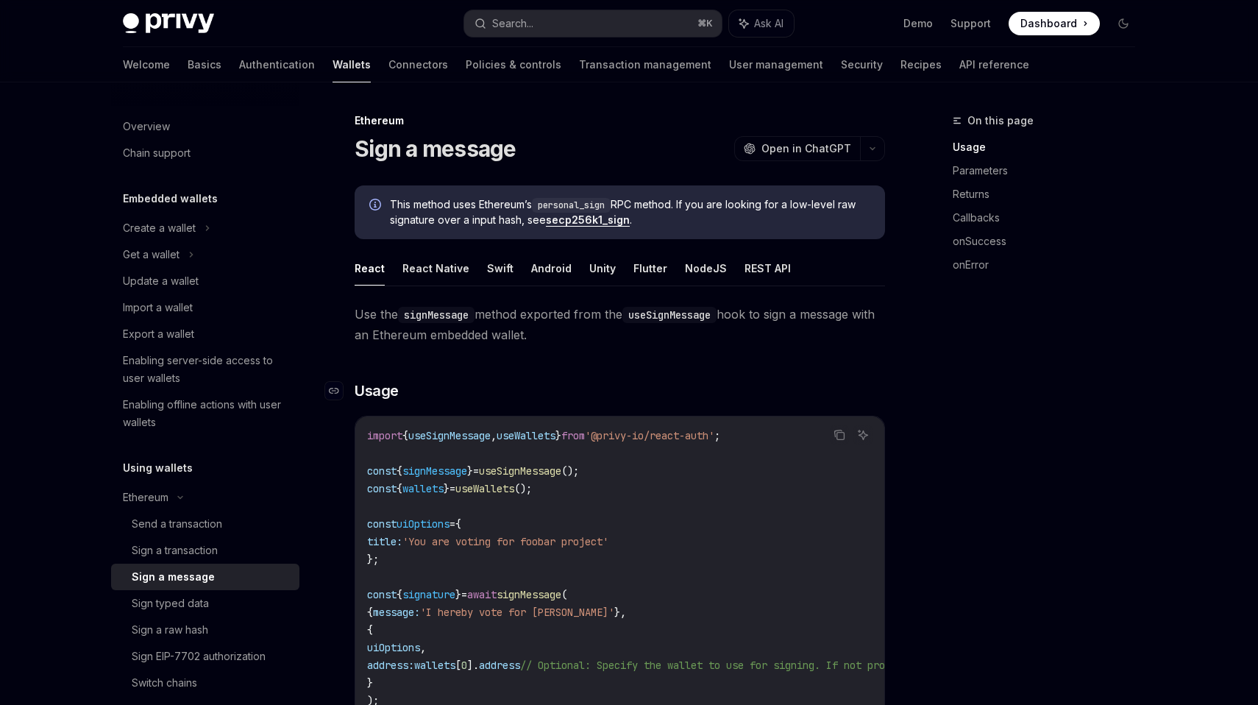
click at [636, 392] on h3 "​ Usage" at bounding box center [620, 390] width 530 height 21
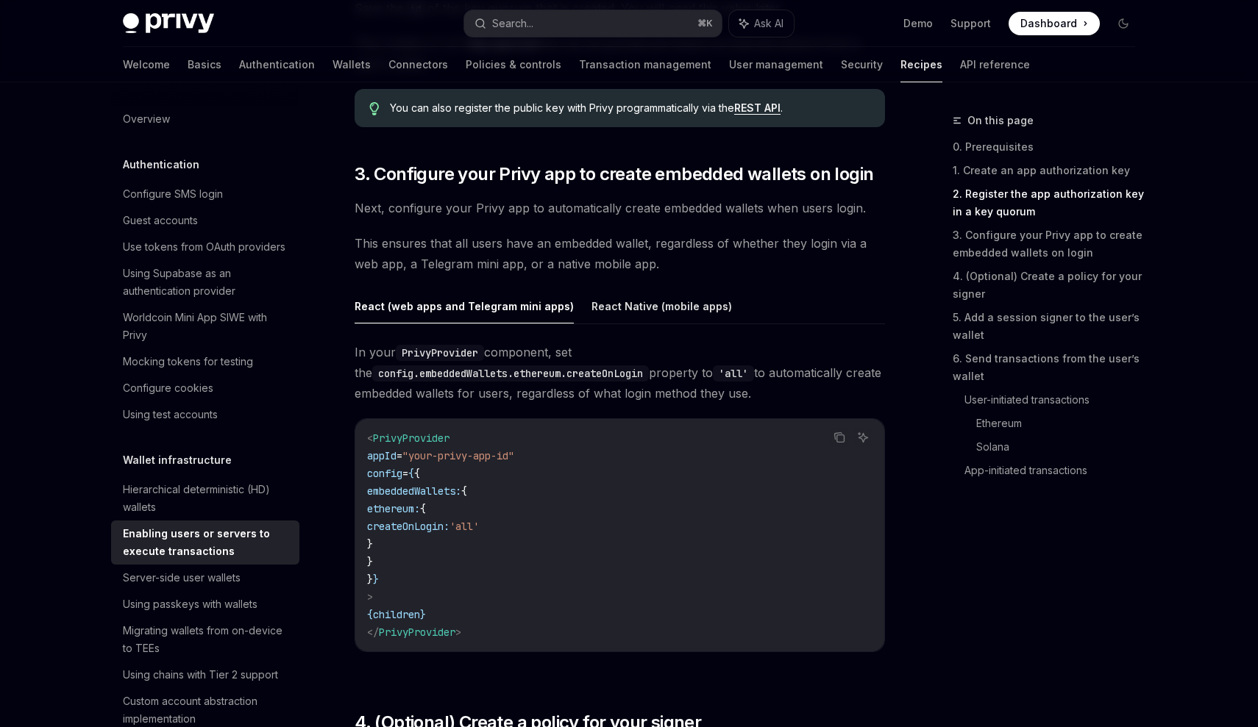
scroll to position [1332, 0]
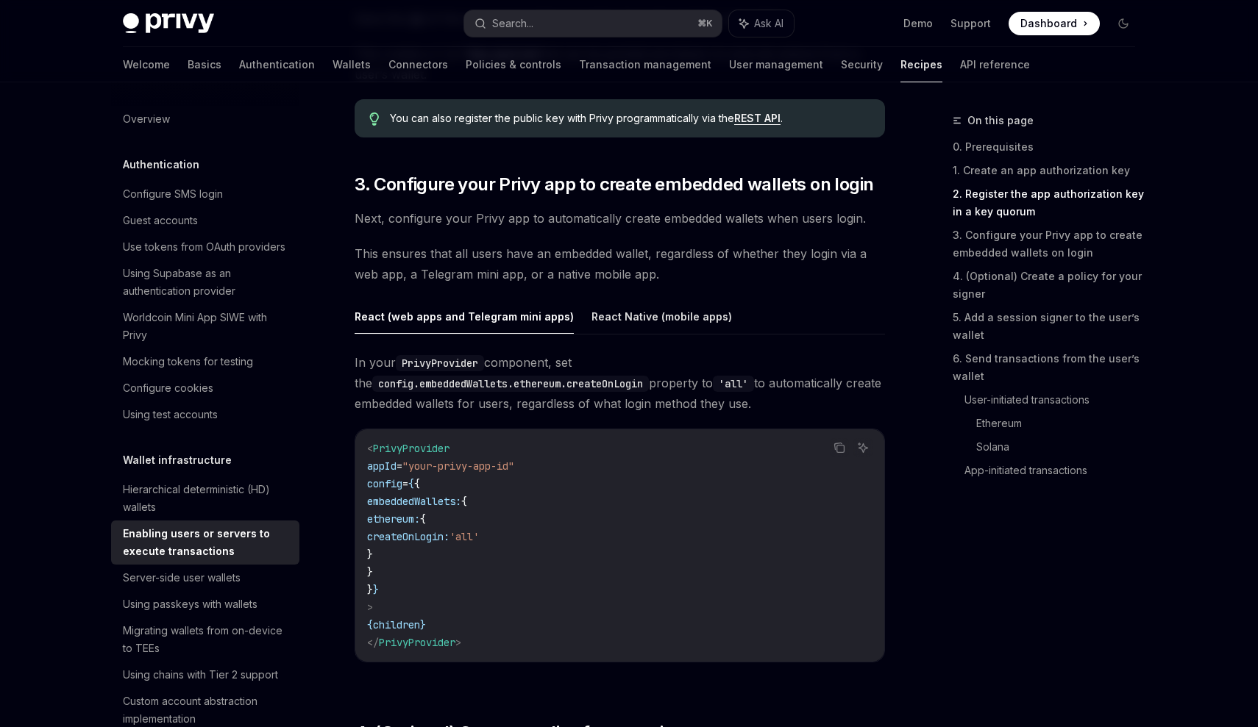
drag, startPoint x: 418, startPoint y: 553, endPoint x: 376, endPoint y: 514, distance: 57.2
click at [376, 514] on code "< PrivyProvider appId = "your-privy-app-id" config = { { embeddedWallets: { eth…" at bounding box center [619, 546] width 505 height 212
copy code "ethereum: { createOnLogin: 'all' }"
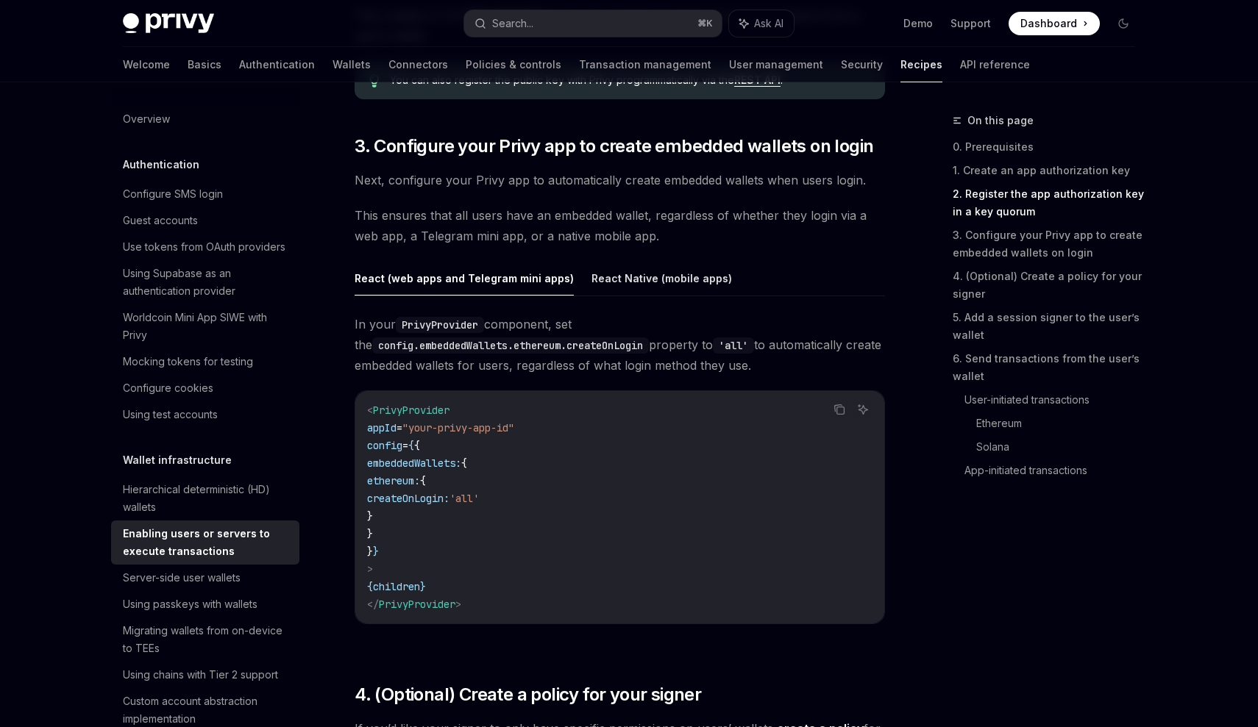
scroll to position [1381, 0]
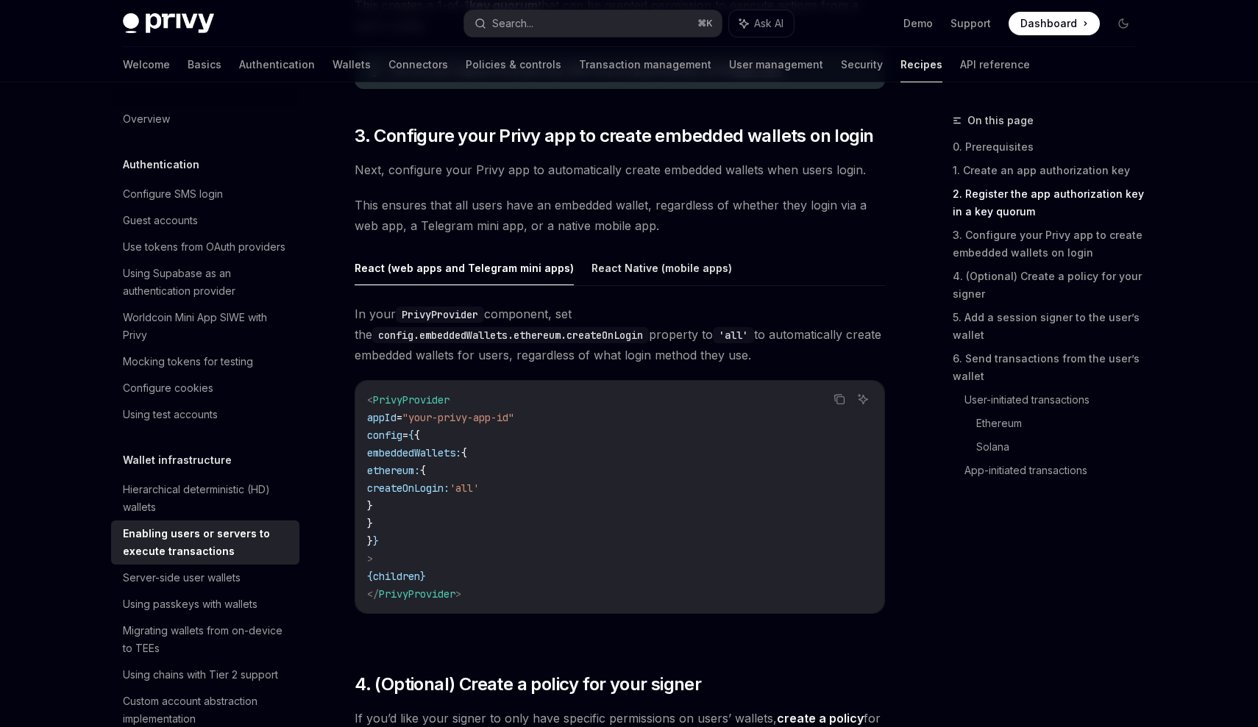
click at [585, 459] on code "< PrivyProvider appId = "your-privy-app-id" config = { { embeddedWallets: { eth…" at bounding box center [619, 497] width 505 height 212
drag, startPoint x: 394, startPoint y: 533, endPoint x: 364, endPoint y: 437, distance: 100.7
click at [364, 437] on div "< PrivyProvider appId = "your-privy-app-id" config = { { embeddedWallets: { eth…" at bounding box center [619, 497] width 529 height 232
copy code "config = { { embeddedWallets: { ethereum: { createOnLogin: 'all' } } } }"
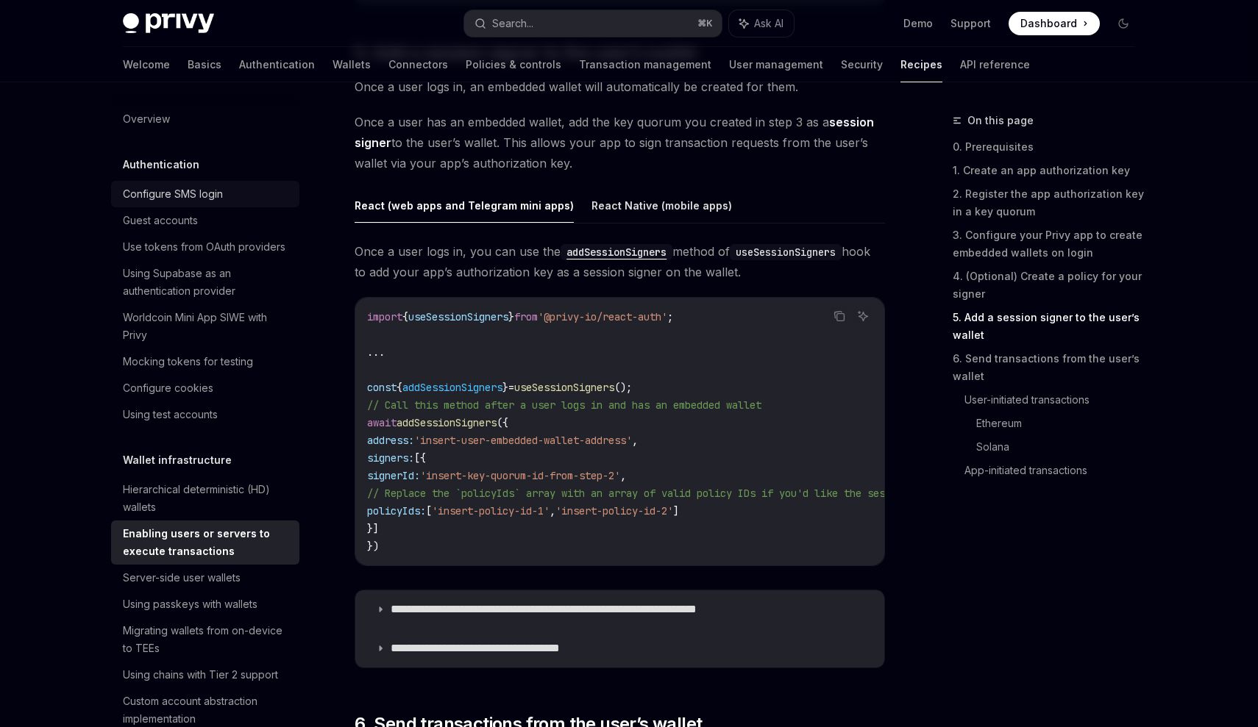
scroll to position [2242, 0]
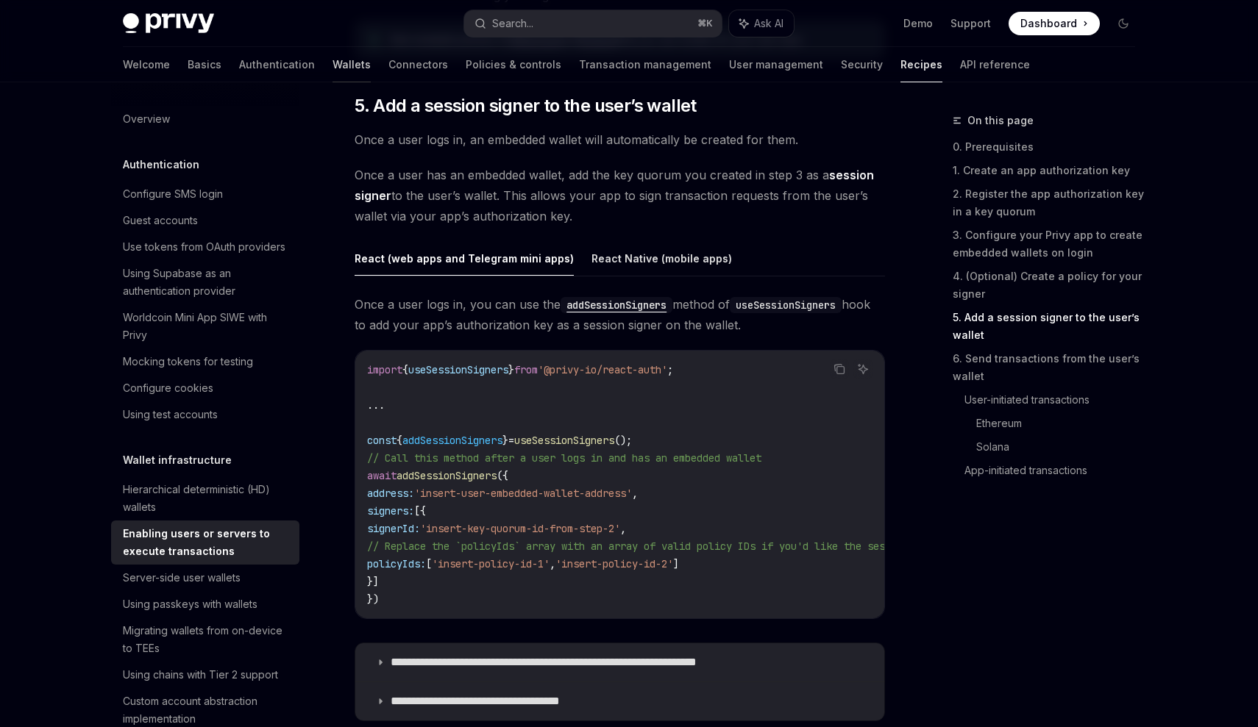
click at [332, 65] on link "Wallets" at bounding box center [351, 64] width 38 height 35
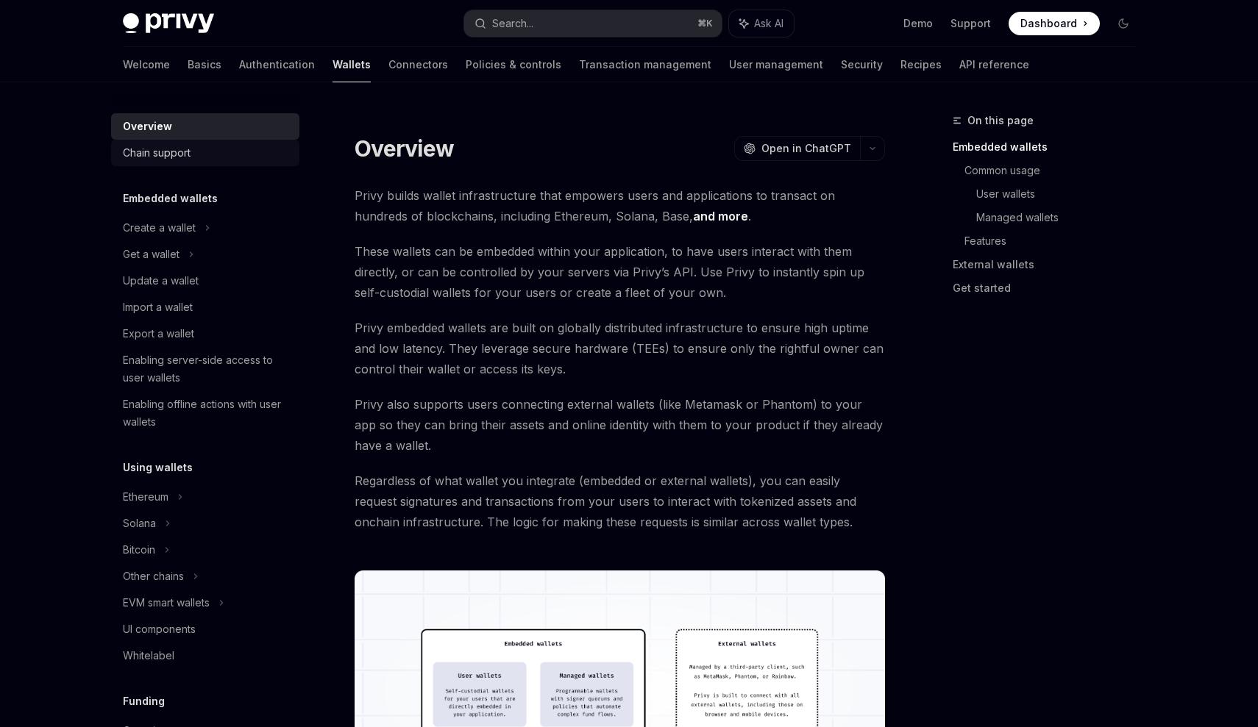
click at [185, 152] on div "Chain support" at bounding box center [157, 153] width 68 height 18
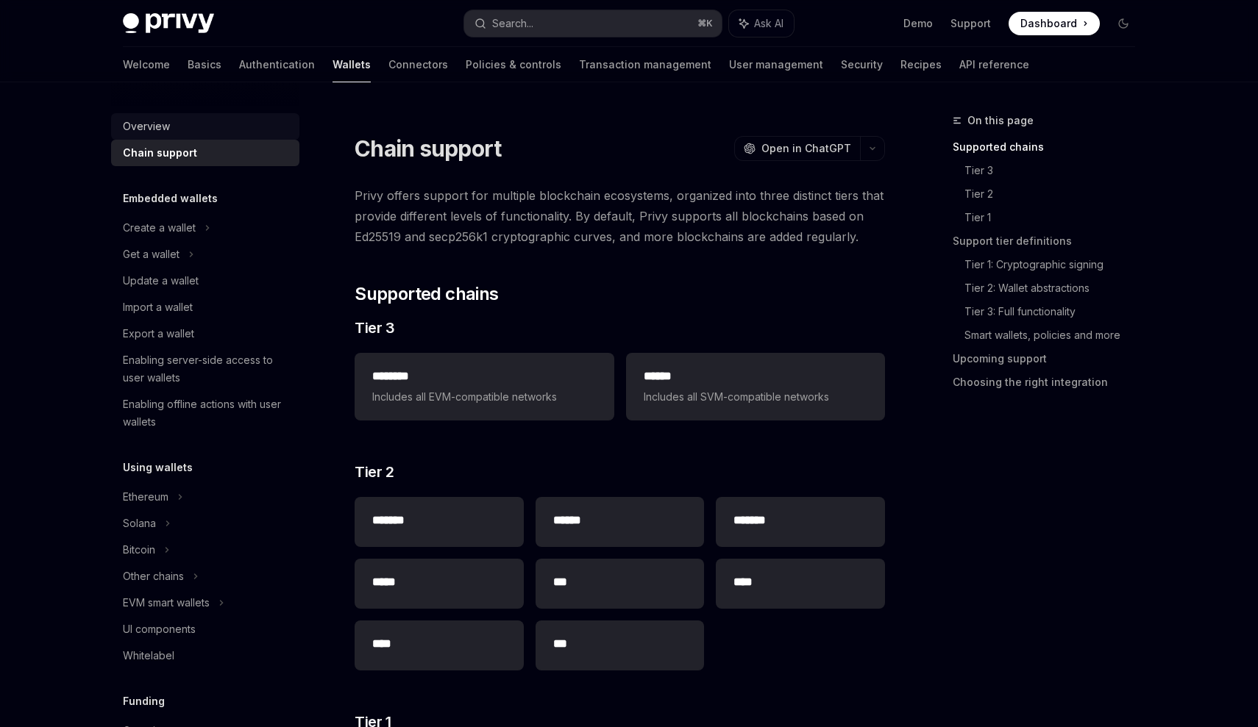
click at [149, 126] on div "Overview" at bounding box center [146, 127] width 47 height 18
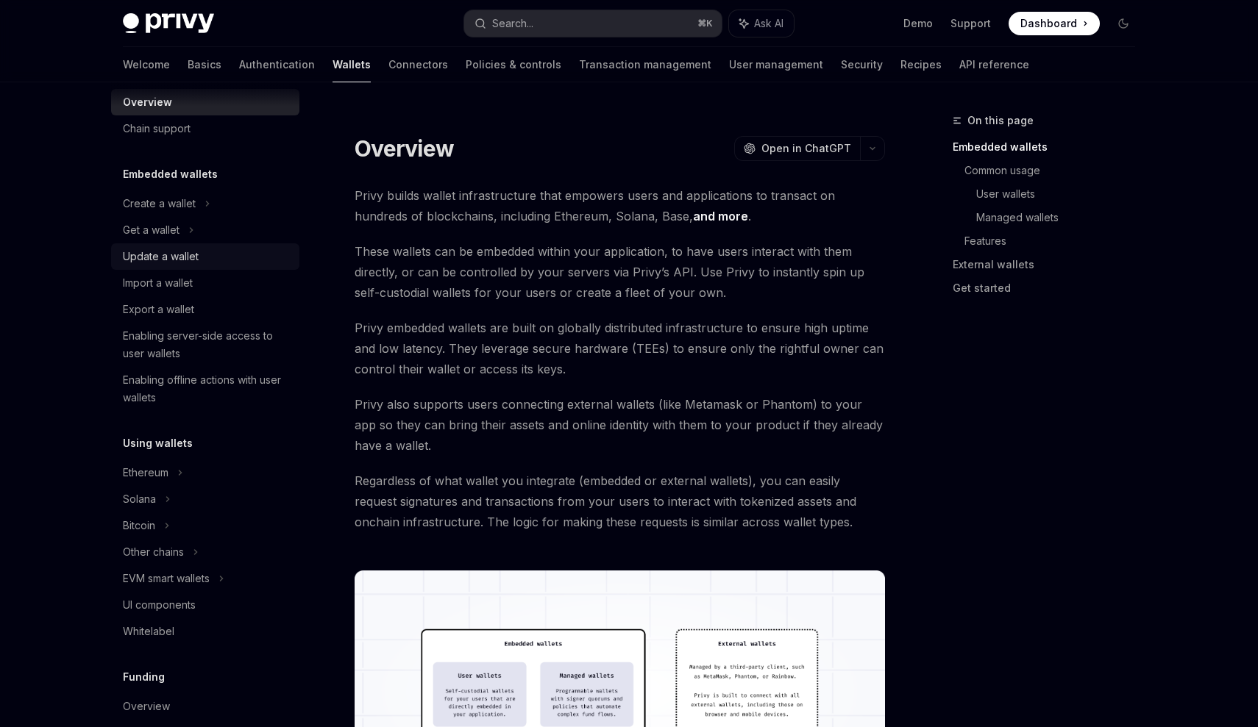
scroll to position [49, 0]
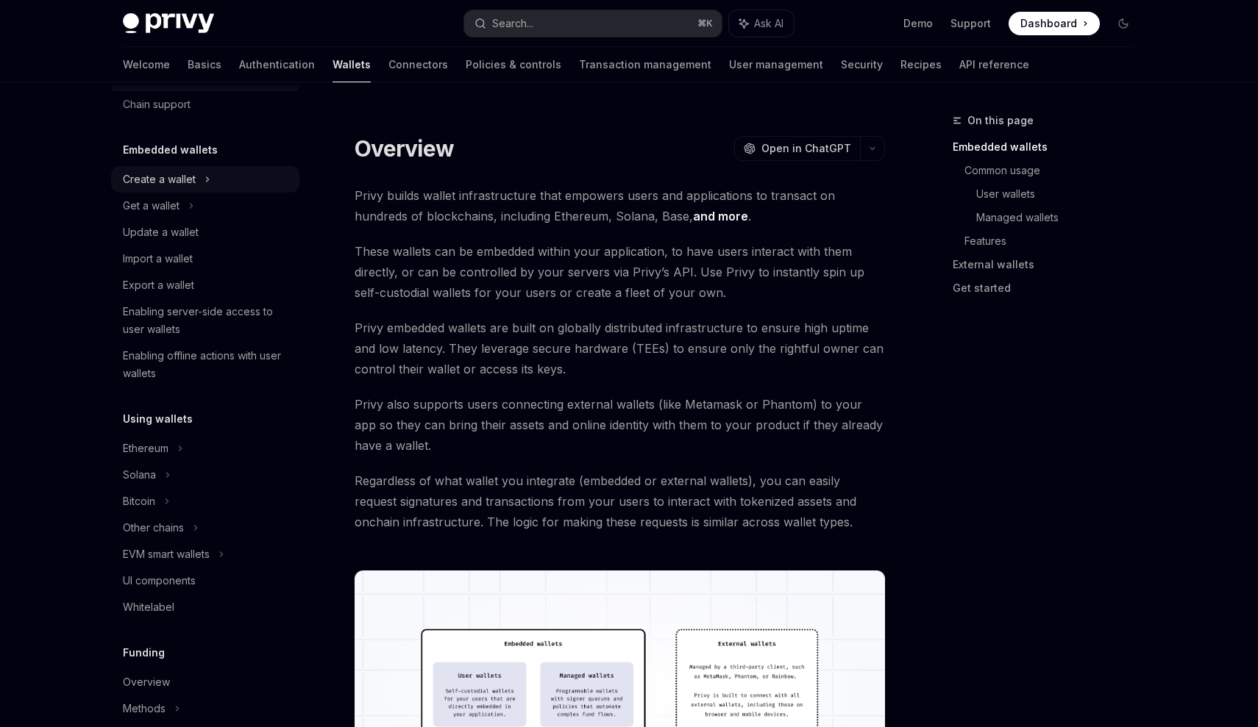
click at [138, 185] on div "Create a wallet" at bounding box center [159, 180] width 73 height 18
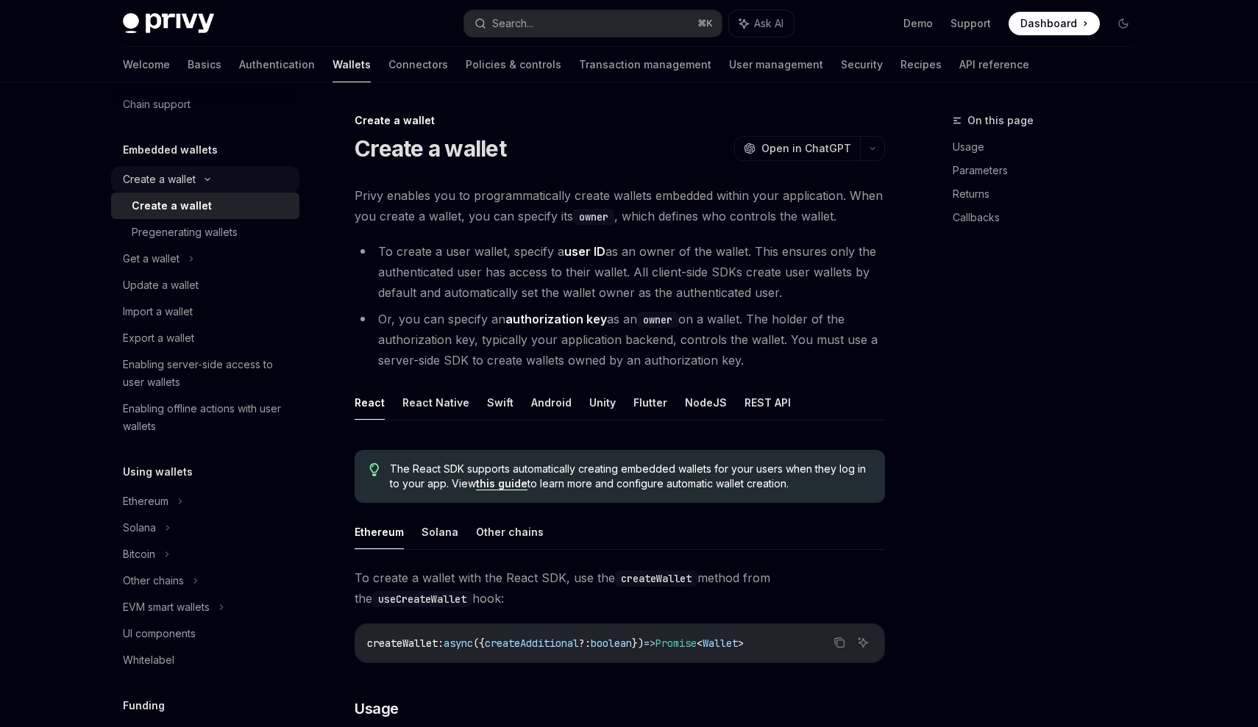
type textarea "*"
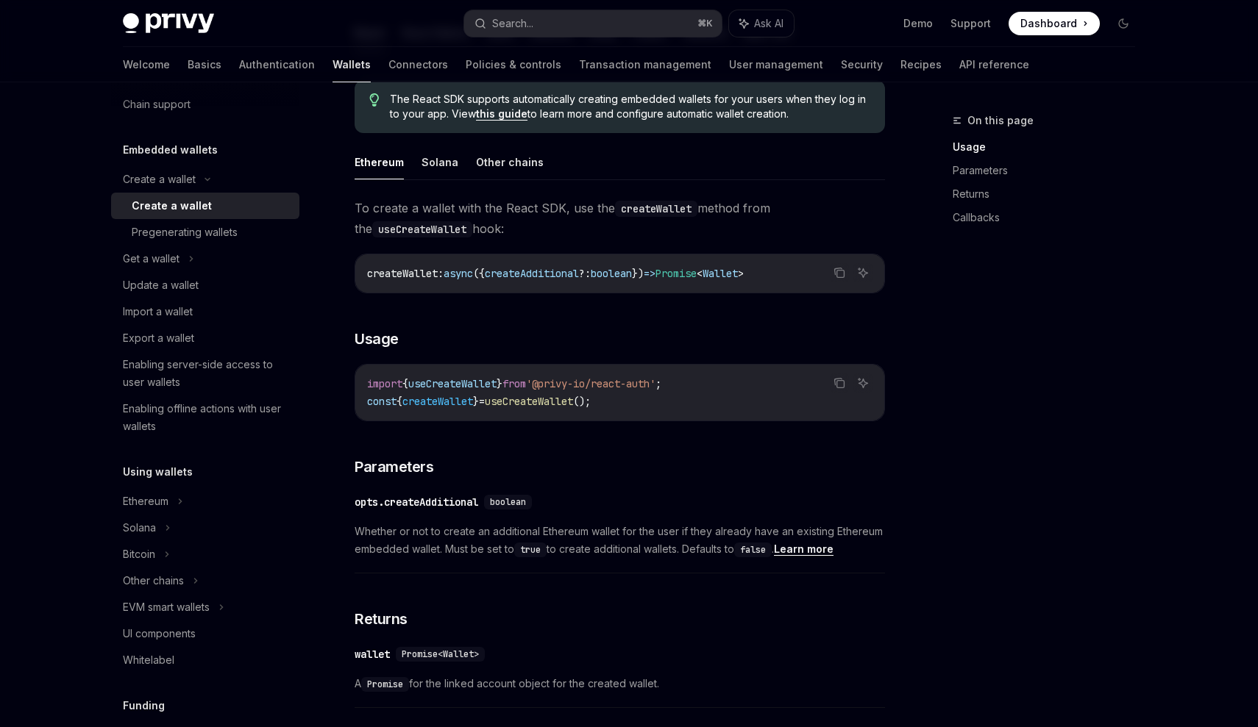
scroll to position [387, 0]
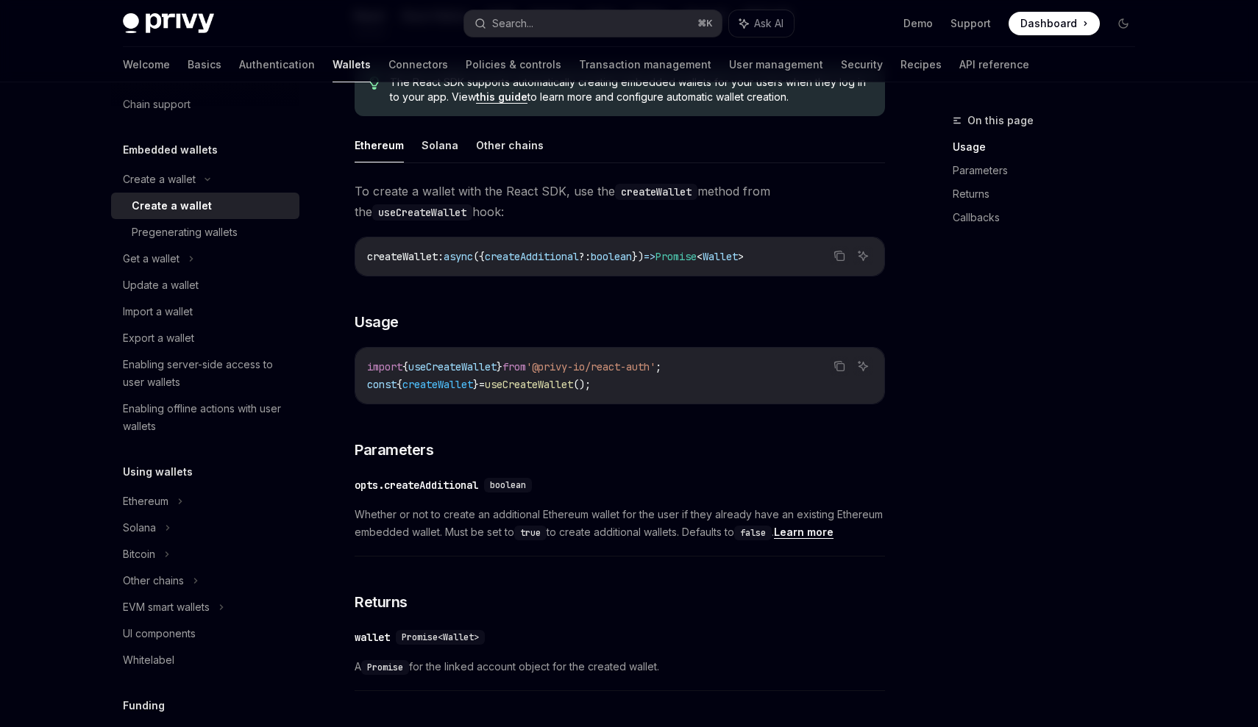
click at [495, 364] on span "useCreateWallet" at bounding box center [452, 366] width 88 height 13
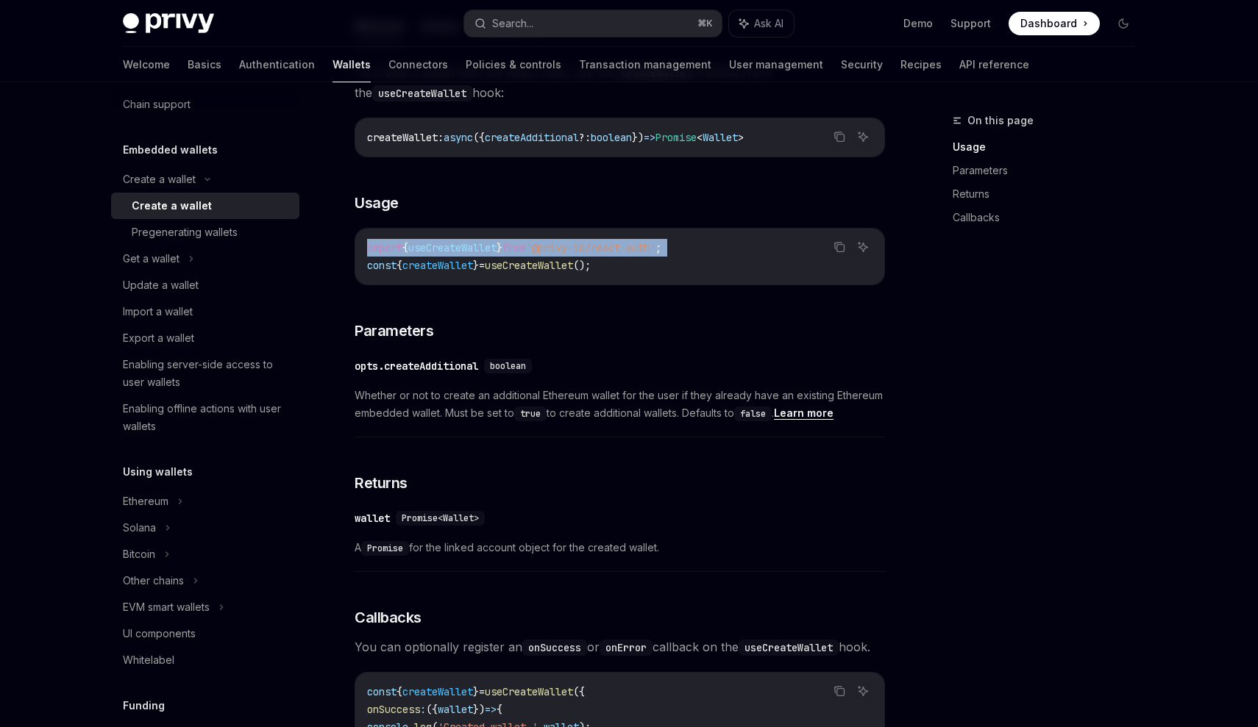
scroll to position [512, 0]
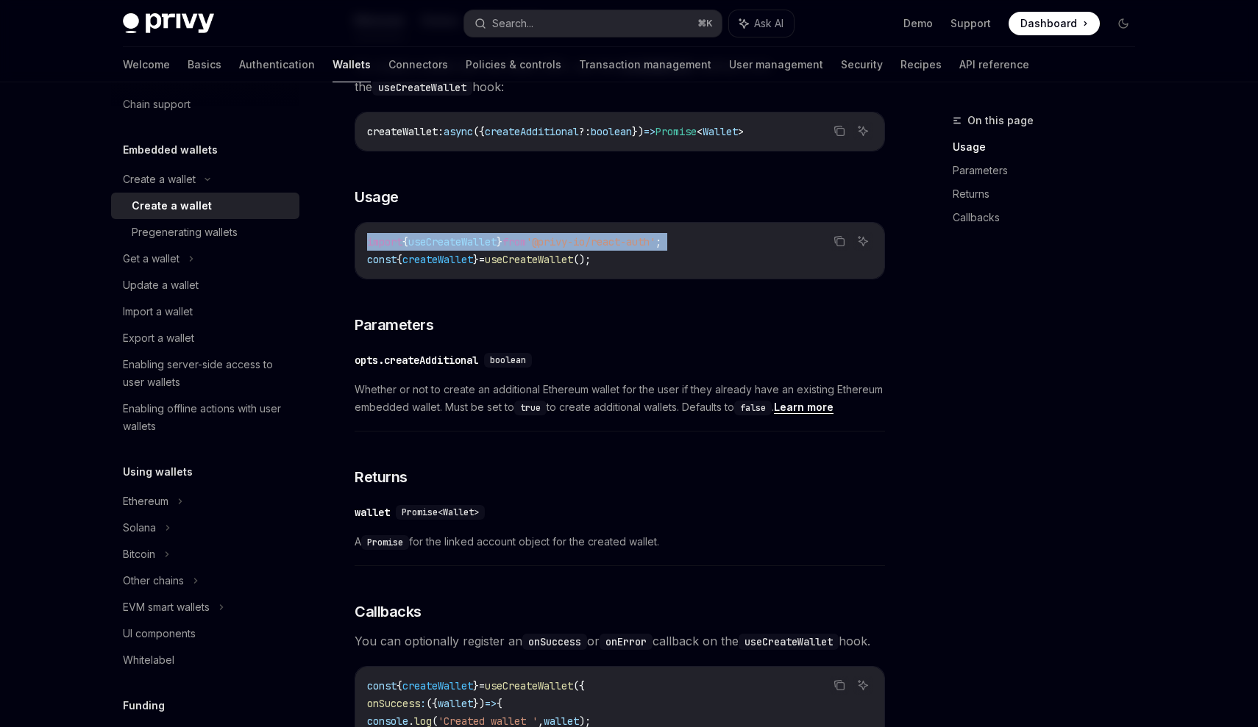
copy code "import { useCreateWallet } from '@privy-io/react-auth' ;"
click at [452, 254] on span "createWallet" at bounding box center [437, 259] width 71 height 13
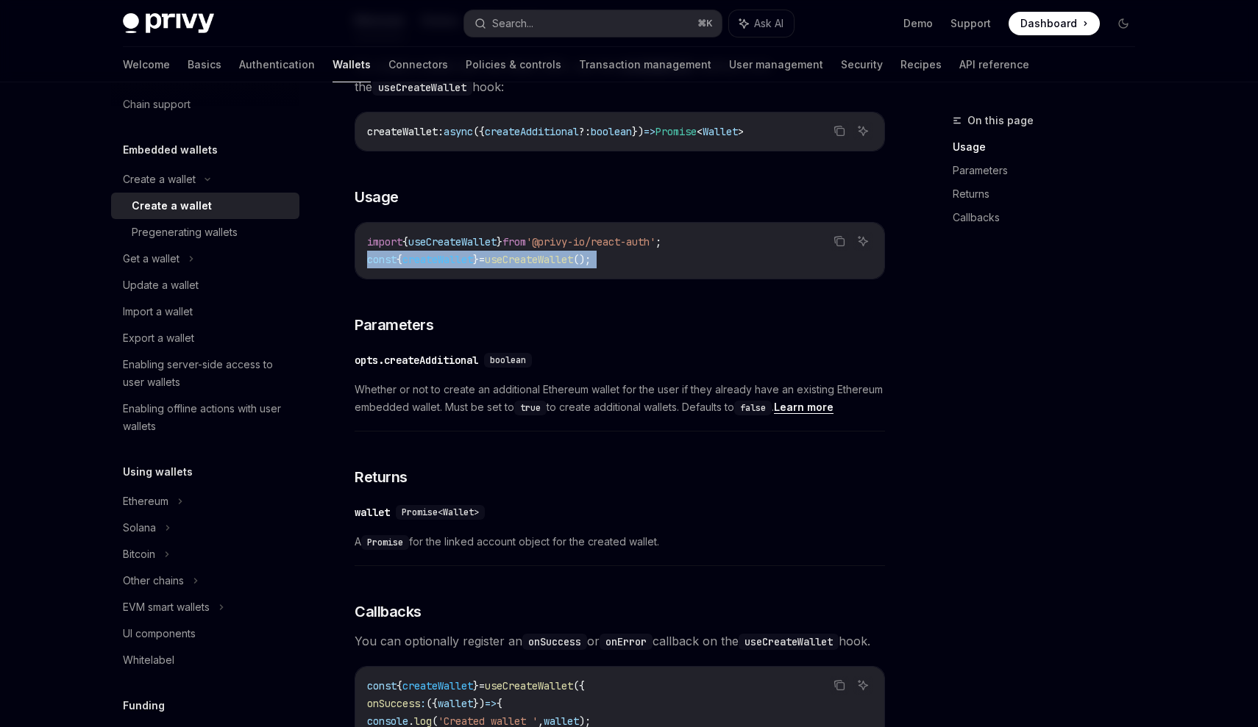
copy code "const { createWallet } = useCreateWallet ();"
click at [452, 254] on span "createWallet" at bounding box center [437, 259] width 71 height 13
drag, startPoint x: 683, startPoint y: 265, endPoint x: 360, endPoint y: 252, distance: 322.4
click at [360, 252] on div "import { useCreateWallet } from '@privy-io/react-auth' ; const { createWallet }…" at bounding box center [619, 251] width 529 height 56
copy span "const { createWallet } = useCreateWallet ();"
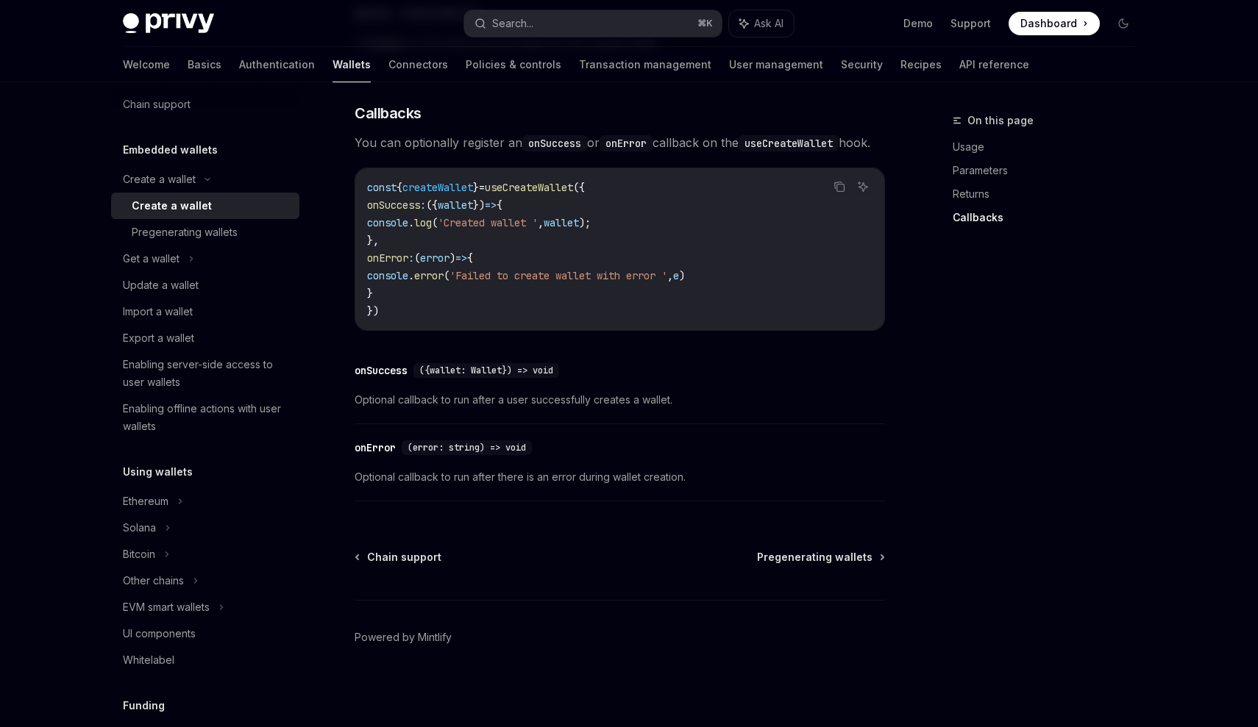
scroll to position [1031, 0]
click at [885, 1] on div "Privy Docs home page Search... ⌘ K Ask AI Demo Support Dashboard Dashboard Sear…" at bounding box center [629, 23] width 1012 height 47
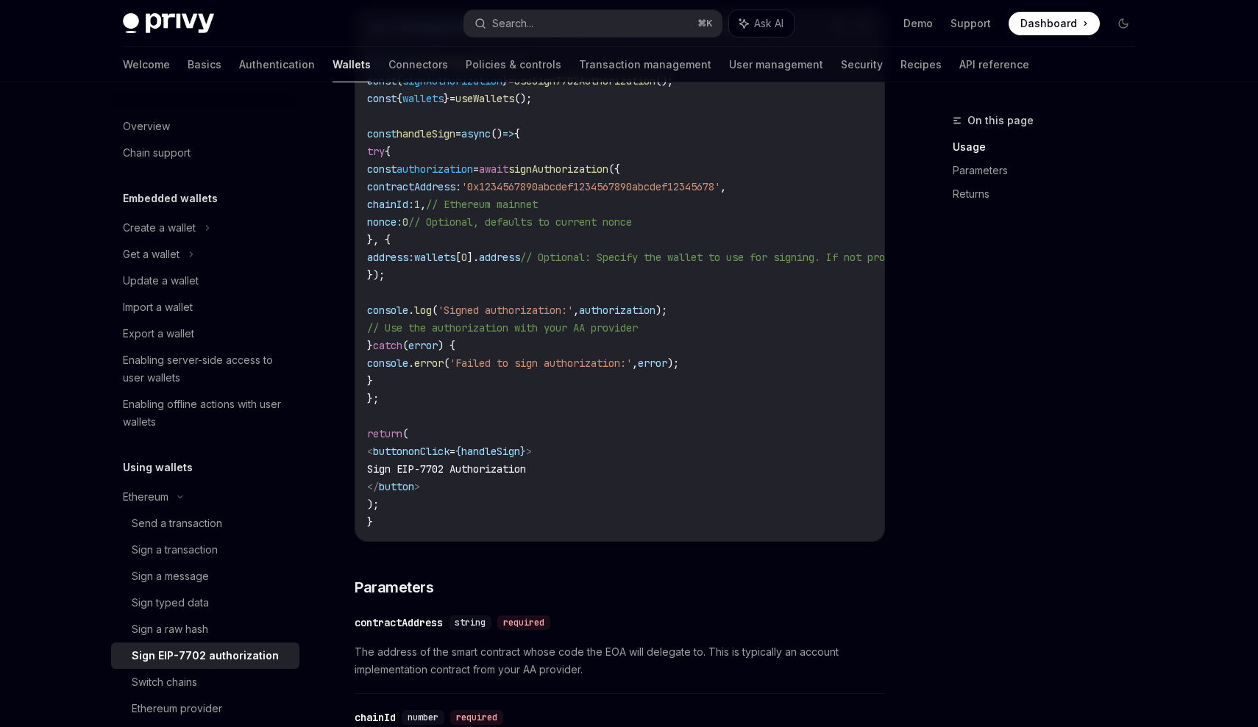
scroll to position [662, 1]
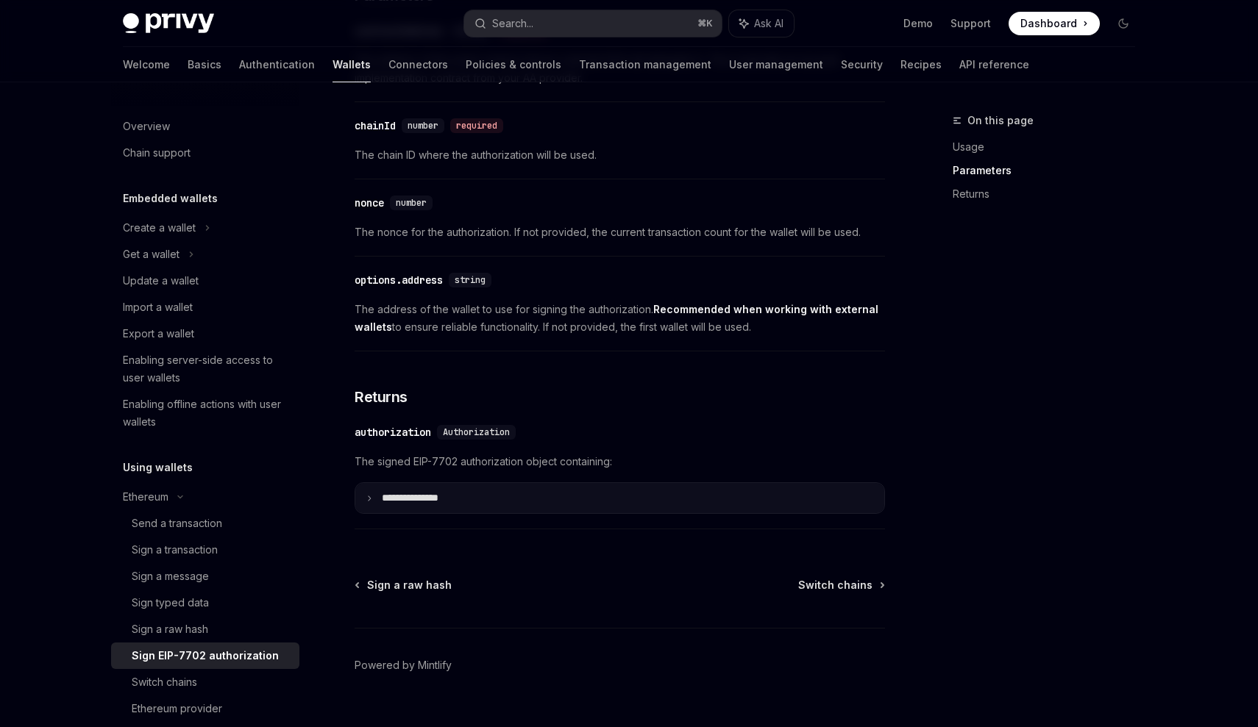
click at [444, 502] on p "**********" at bounding box center [422, 498] width 80 height 13
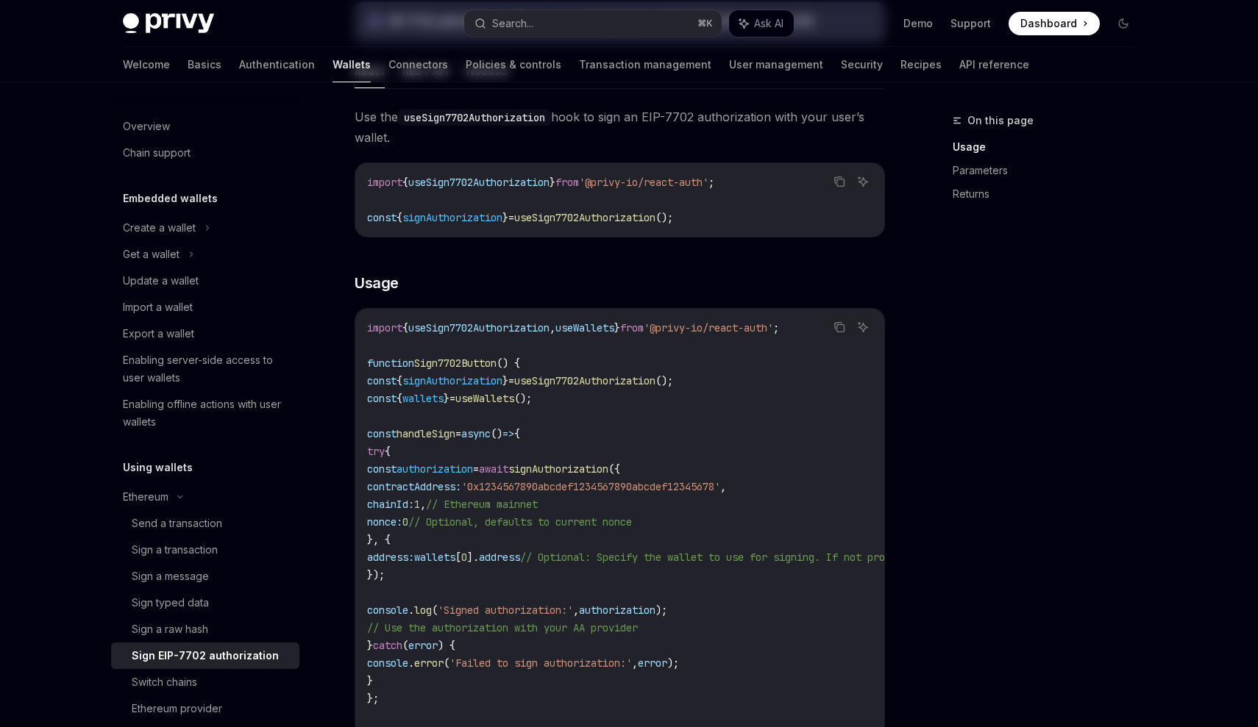
scroll to position [0, 0]
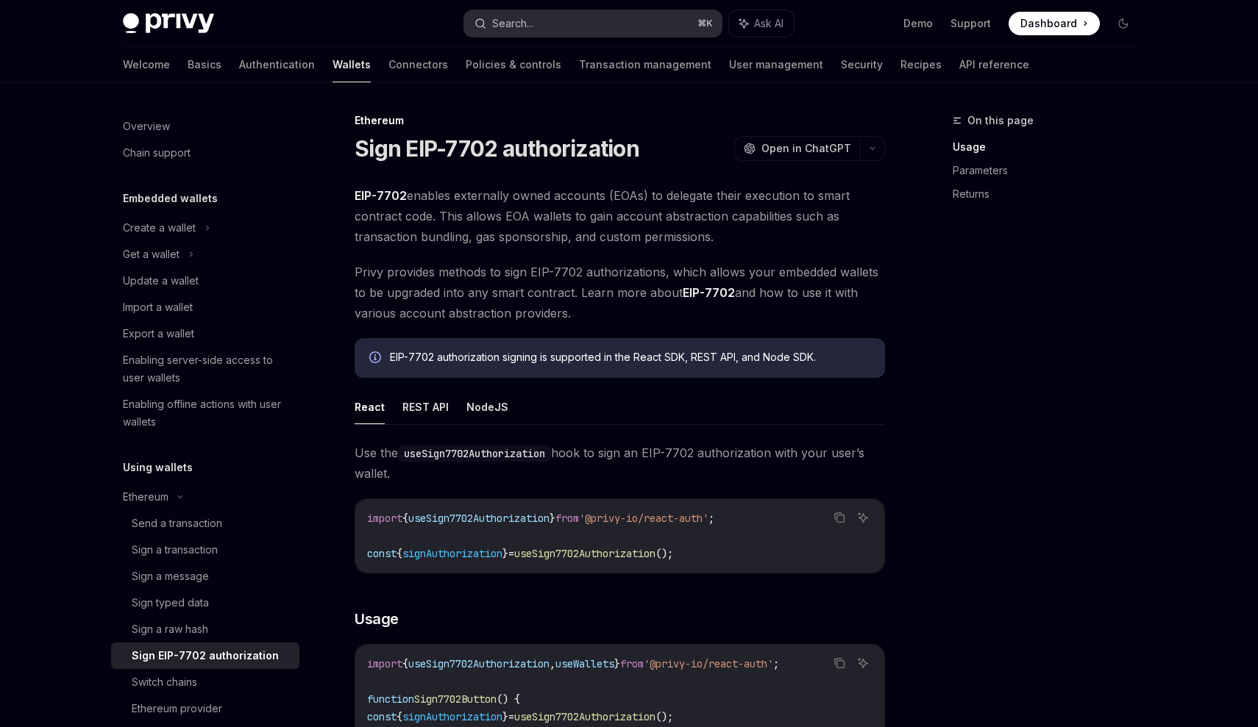
click at [546, 25] on button "Search... ⌘ K" at bounding box center [592, 23] width 257 height 26
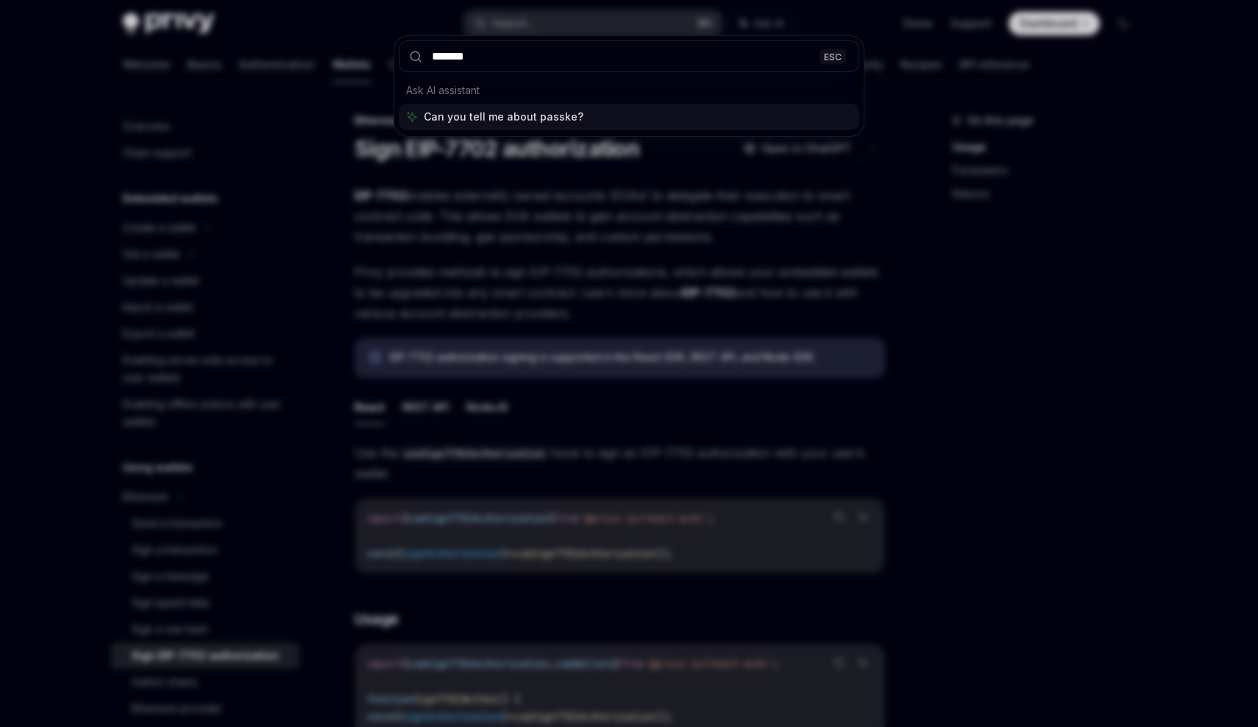
type input "********"
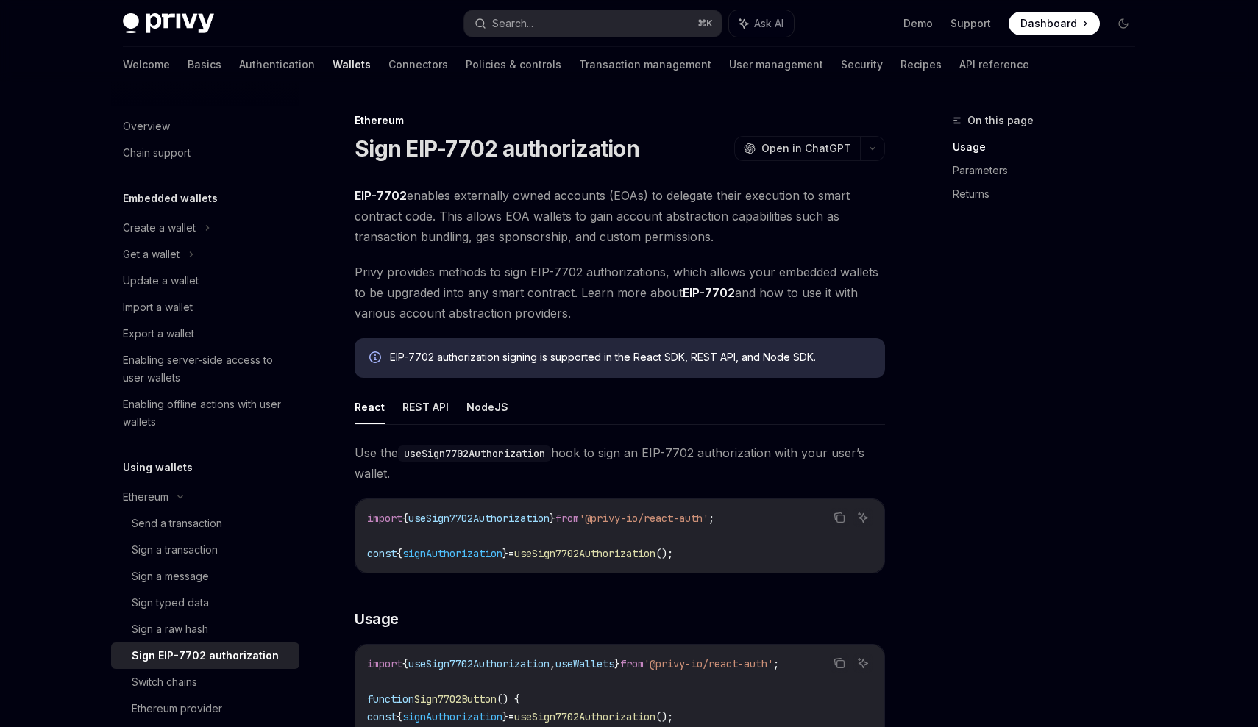
type textarea "*"
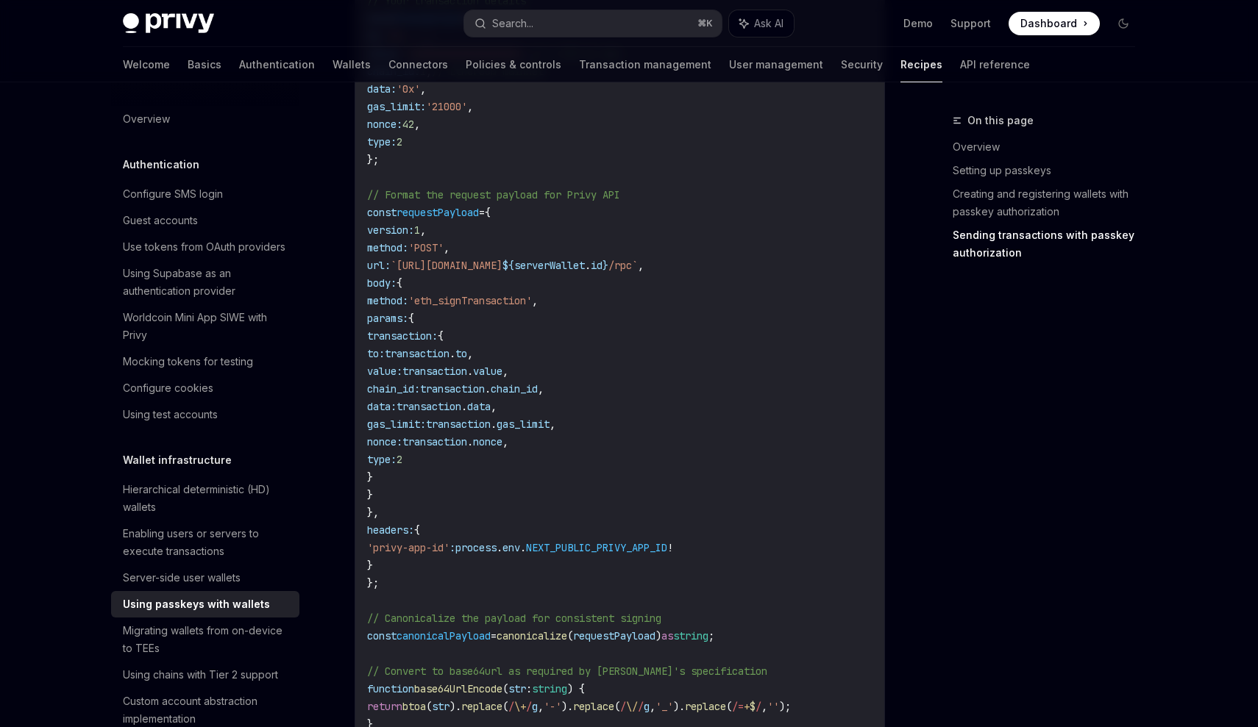
scroll to position [1355, 0]
click at [519, 7] on div "Privy Docs home page Search... ⌘ K Ask AI Demo Support Dashboard Dashboard Sear…" at bounding box center [629, 23] width 1012 height 47
click at [505, 21] on div "Search..." at bounding box center [512, 24] width 41 height 18
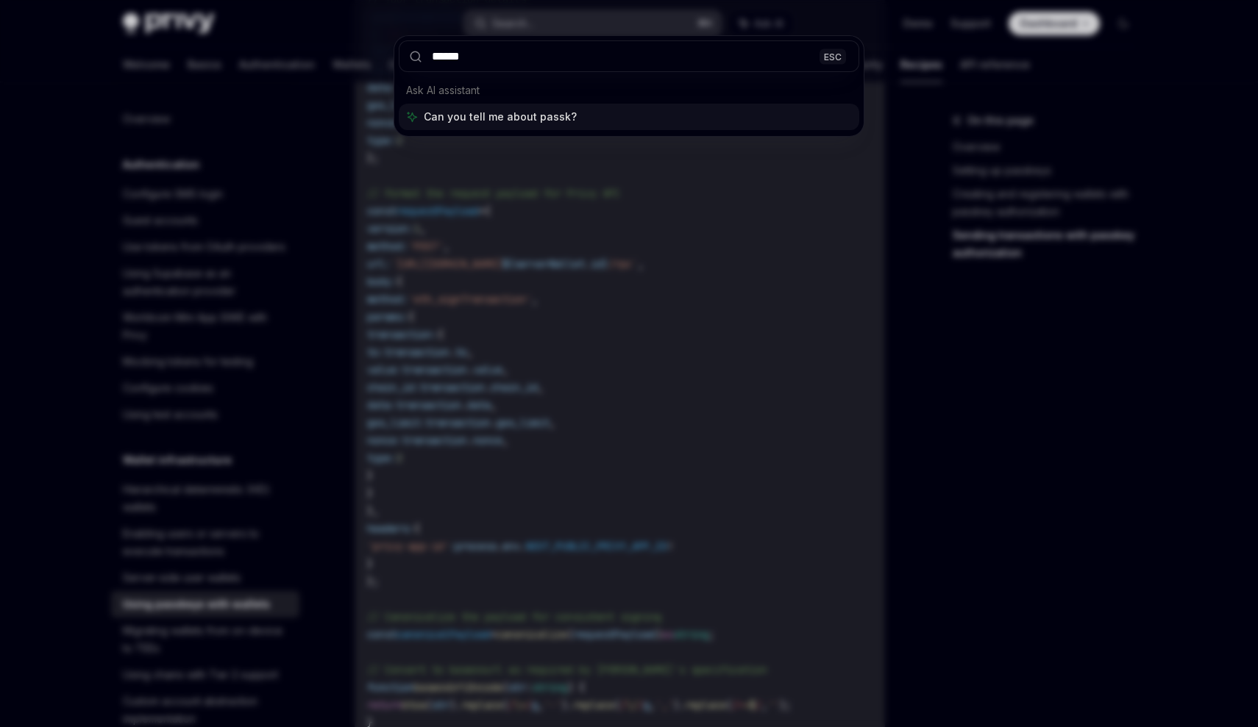
type input "*******"
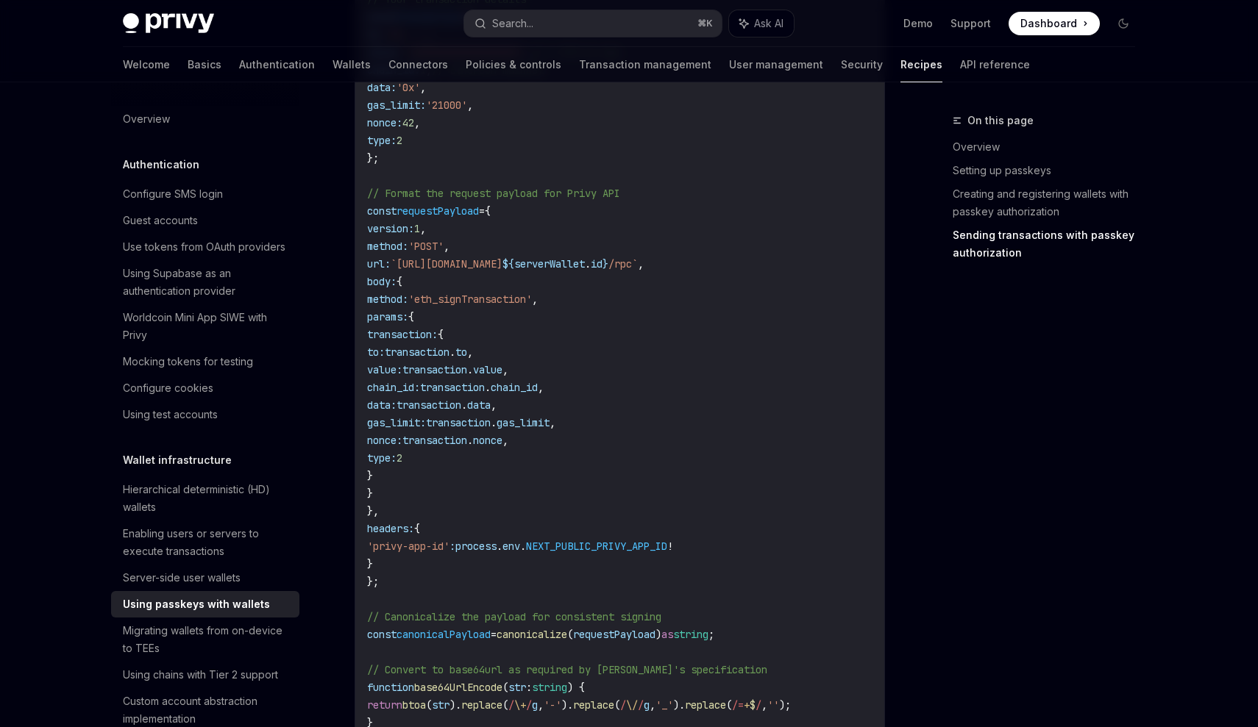
type textarea "*"
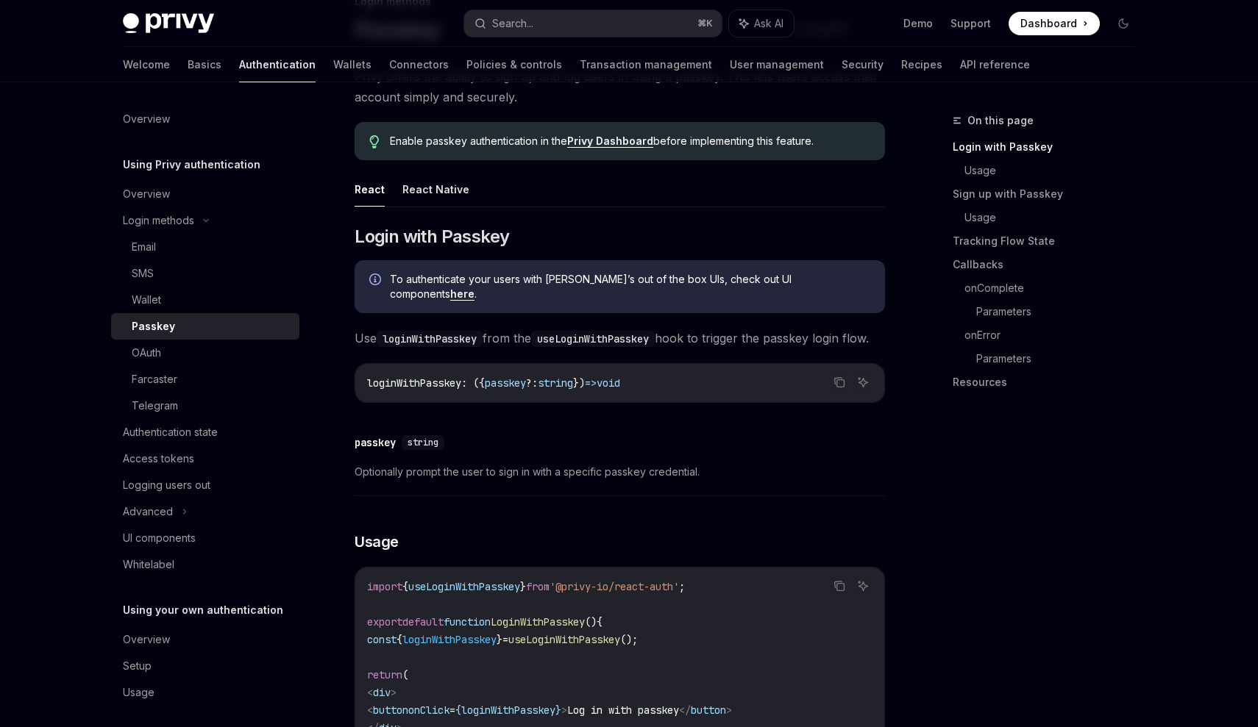
scroll to position [120, 0]
